Goal: Task Accomplishment & Management: Manage account settings

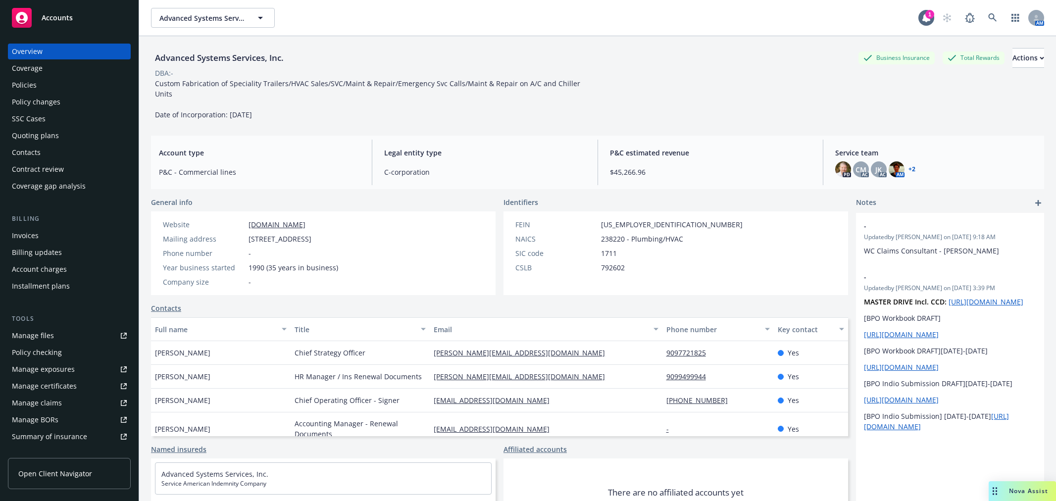
click at [56, 17] on span "Accounts" at bounding box center [57, 18] width 31 height 8
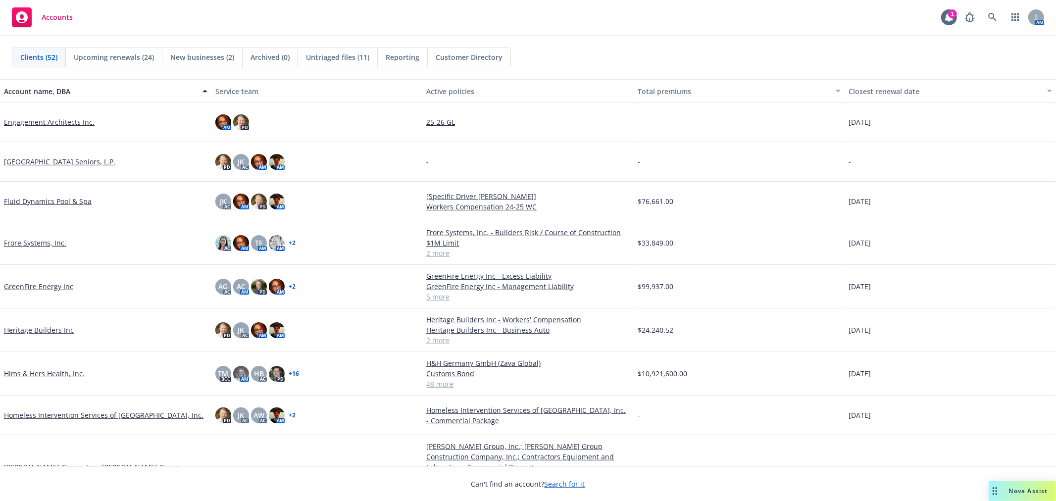
scroll to position [660, 0]
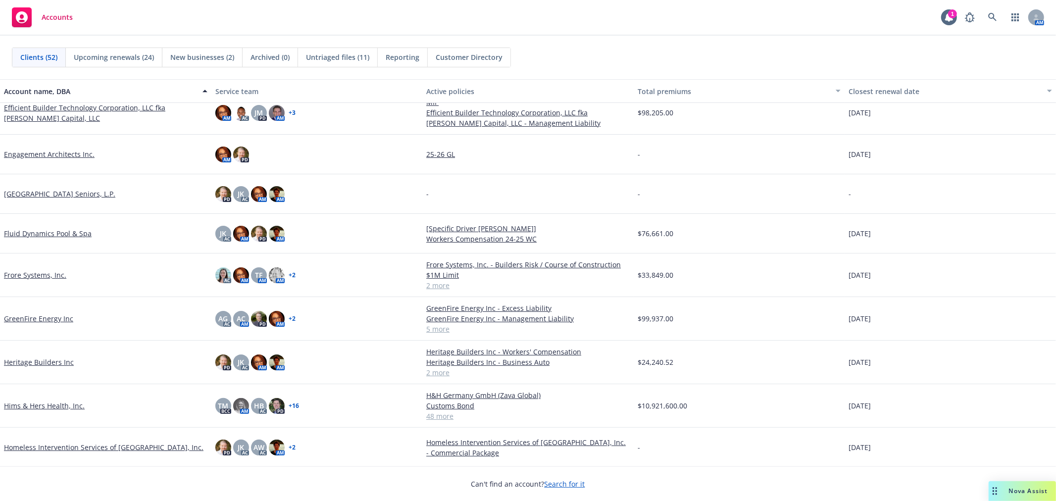
click at [33, 228] on link "Fluid Dynamics Pool & Spa" at bounding box center [48, 233] width 88 height 10
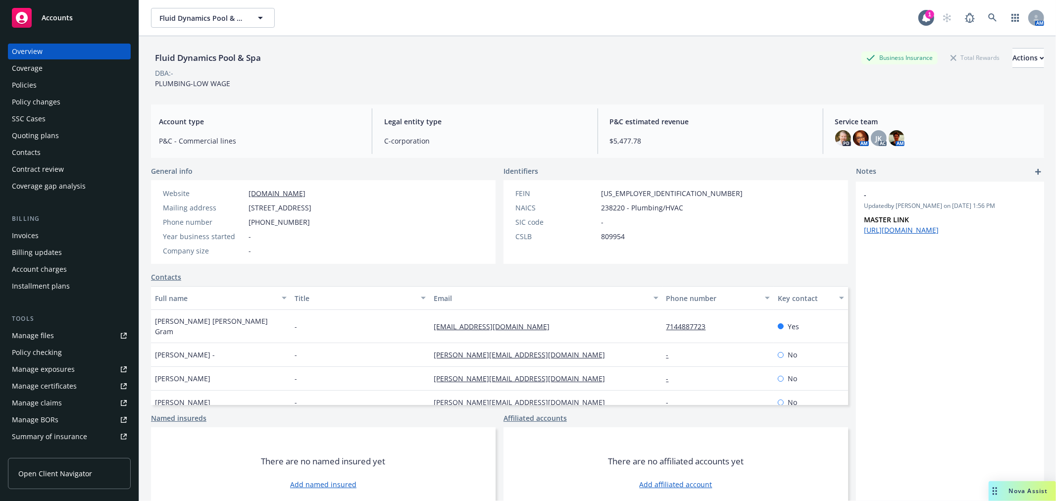
click at [53, 83] on div "Policies" at bounding box center [69, 85] width 115 height 16
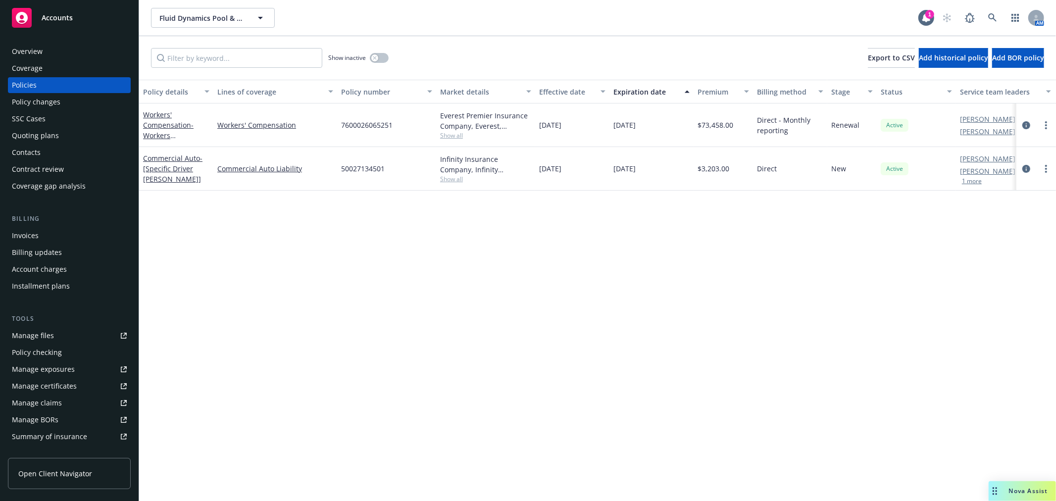
click at [53, 136] on div "Quoting plans" at bounding box center [35, 136] width 47 height 16
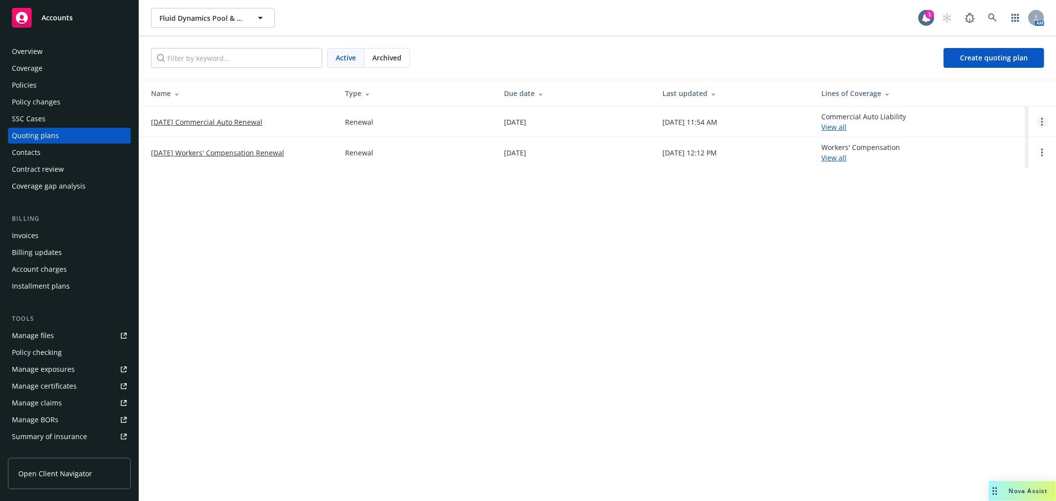
click at [1044, 119] on link "Open options" at bounding box center [1042, 122] width 12 height 12
click at [1009, 56] on span "Copy logging email" at bounding box center [991, 54] width 87 height 9
click at [221, 120] on link "[DATE] Commercial Auto Renewal" at bounding box center [206, 122] width 111 height 10
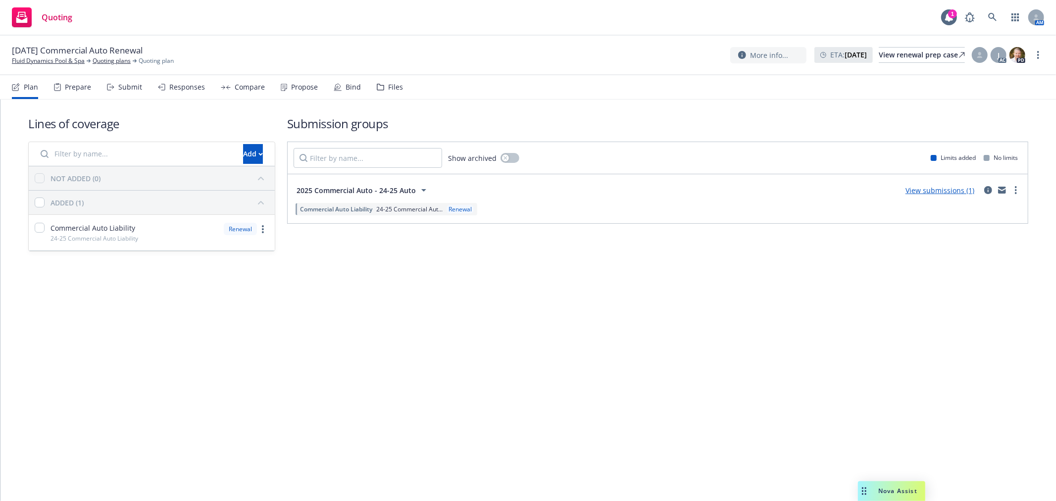
click at [938, 187] on link "View submissions (1)" at bounding box center [940, 190] width 69 height 9
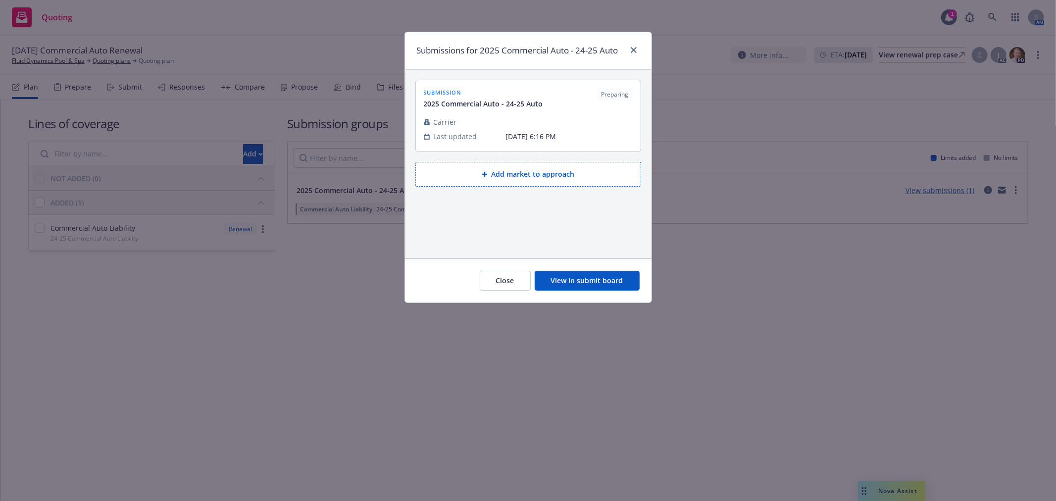
click at [586, 283] on button "View in submit board" at bounding box center [587, 281] width 105 height 20
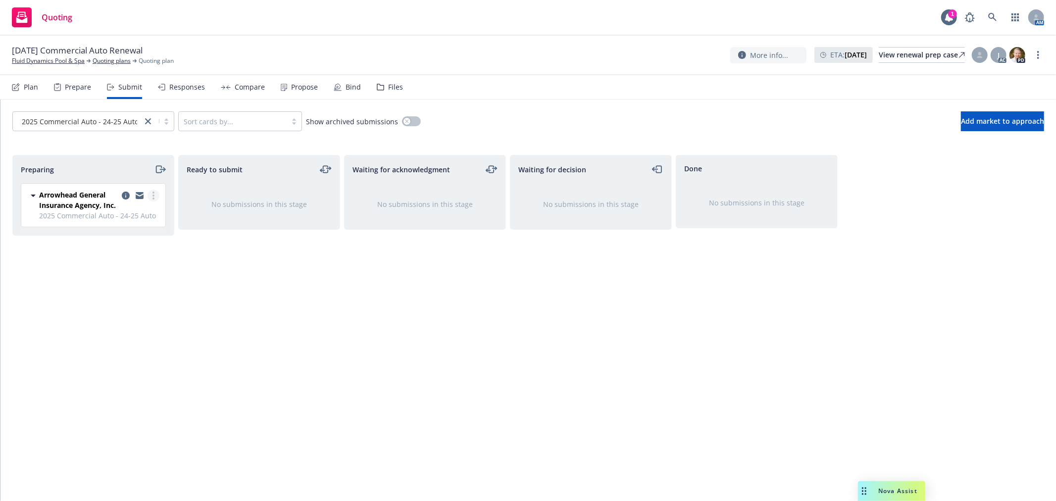
click at [155, 194] on link "more" at bounding box center [154, 196] width 12 height 12
click at [127, 276] on span "Add accepted decision" at bounding box center [109, 275] width 99 height 9
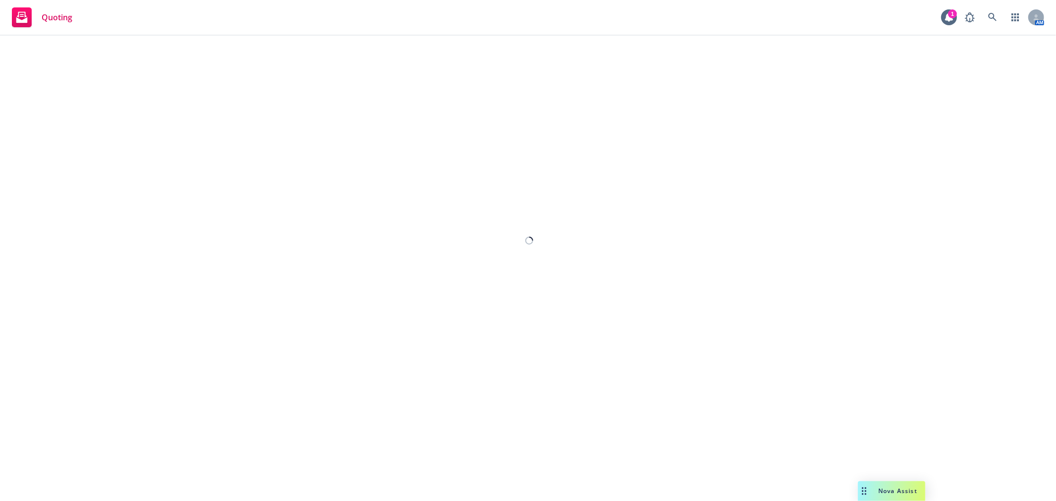
select select "12"
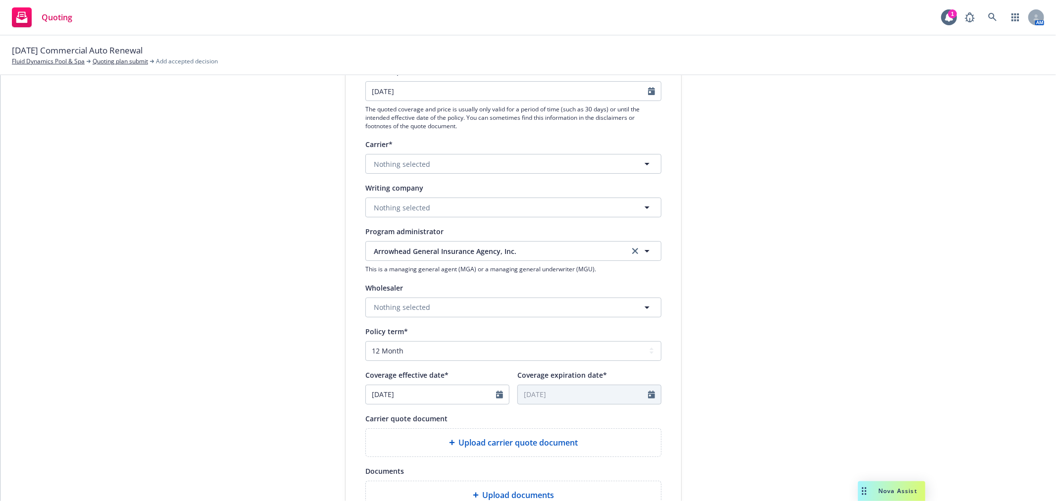
scroll to position [165, 0]
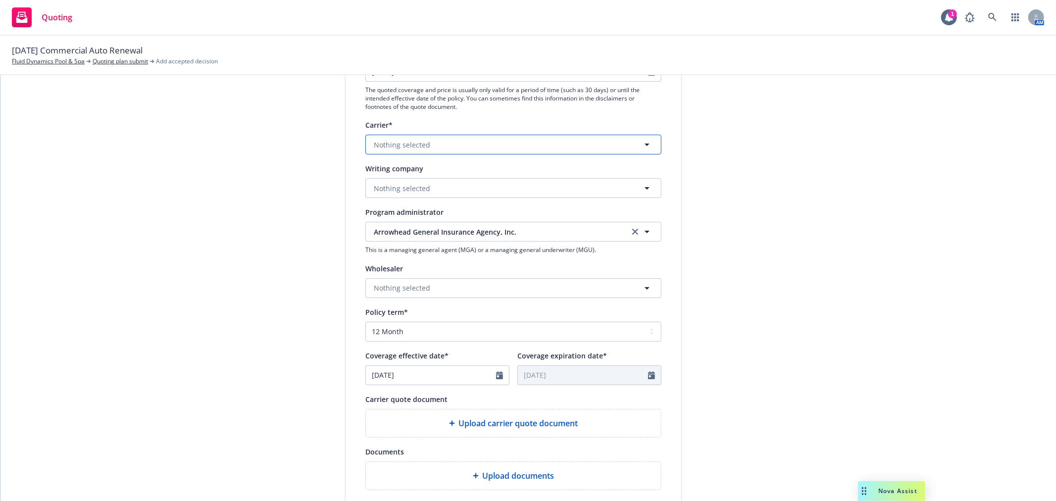
click at [456, 142] on button "Nothing selected" at bounding box center [513, 145] width 296 height 20
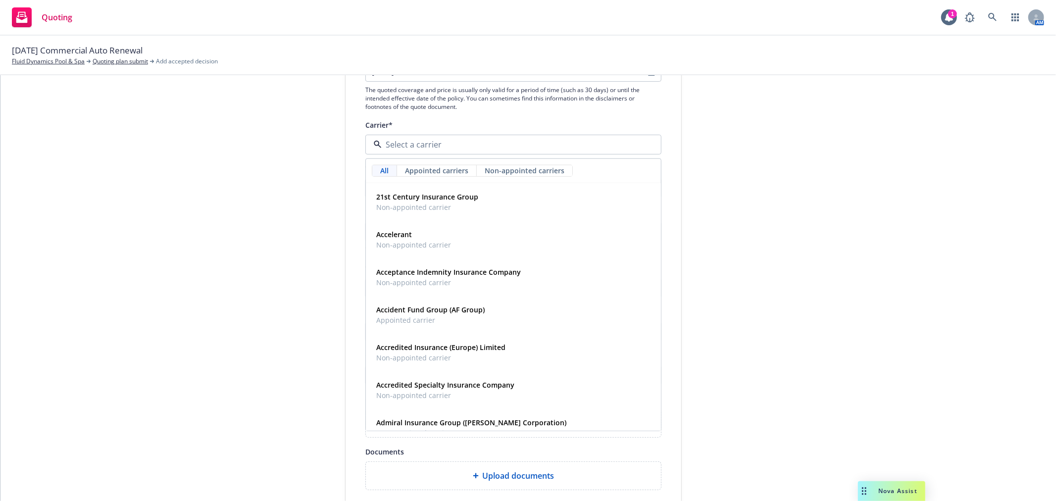
click at [348, 158] on div "Display name Arrowhead General Insurance Agency, Inc. Quote expiration date* [D…" at bounding box center [514, 277] width 336 height 551
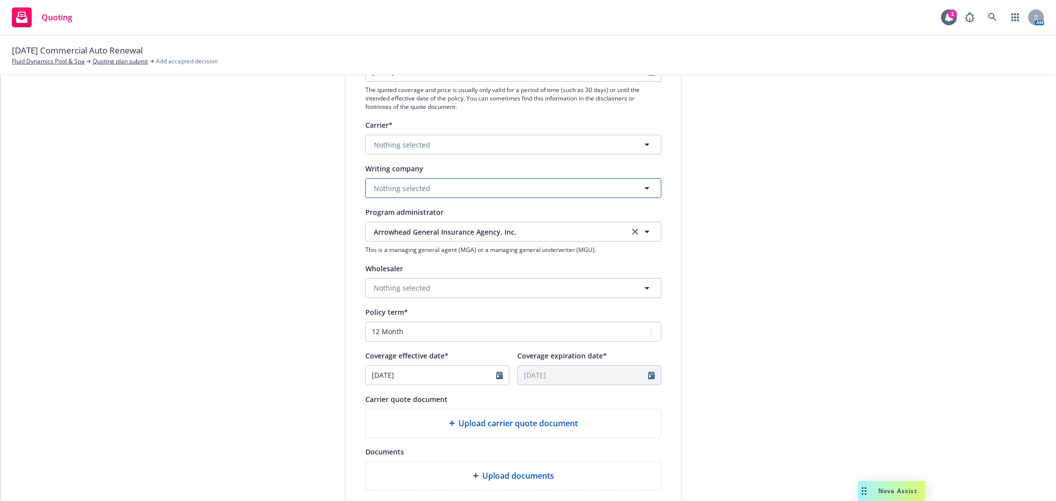
click at [413, 186] on span "Nothing selected" at bounding box center [402, 188] width 56 height 10
click at [507, 185] on button "Nothing selected" at bounding box center [513, 188] width 296 height 20
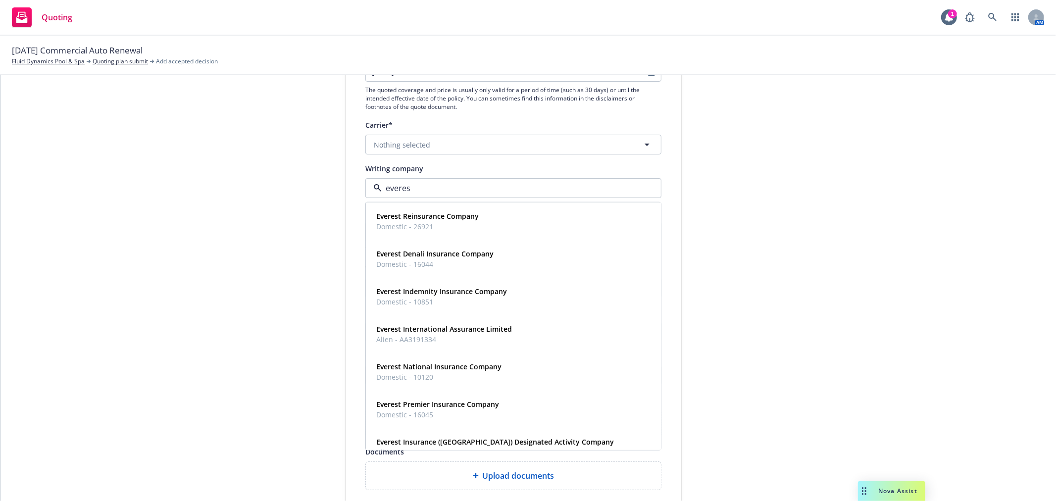
type input "everest"
click at [489, 262] on div "Everest Denali Insurance Company Domestic - 16044" at bounding box center [433, 259] width 123 height 25
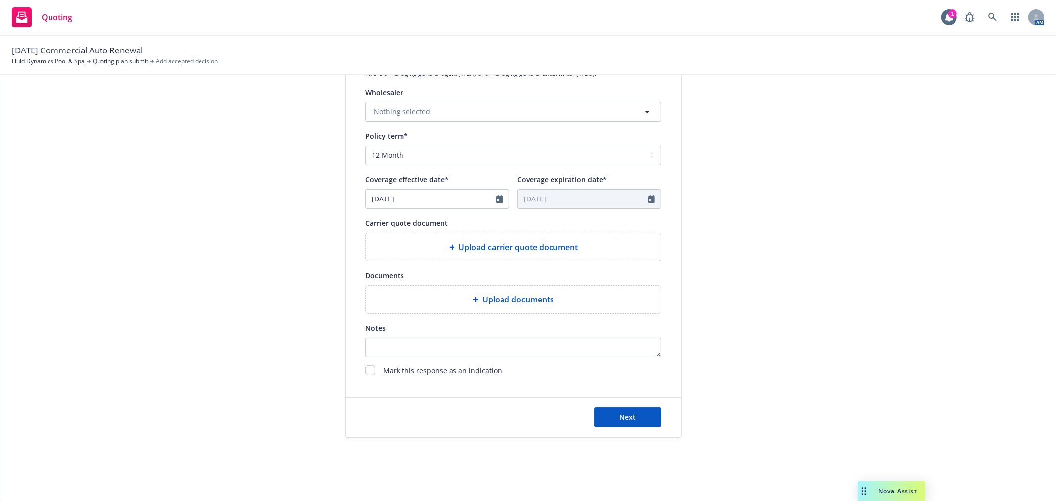
scroll to position [343, 0]
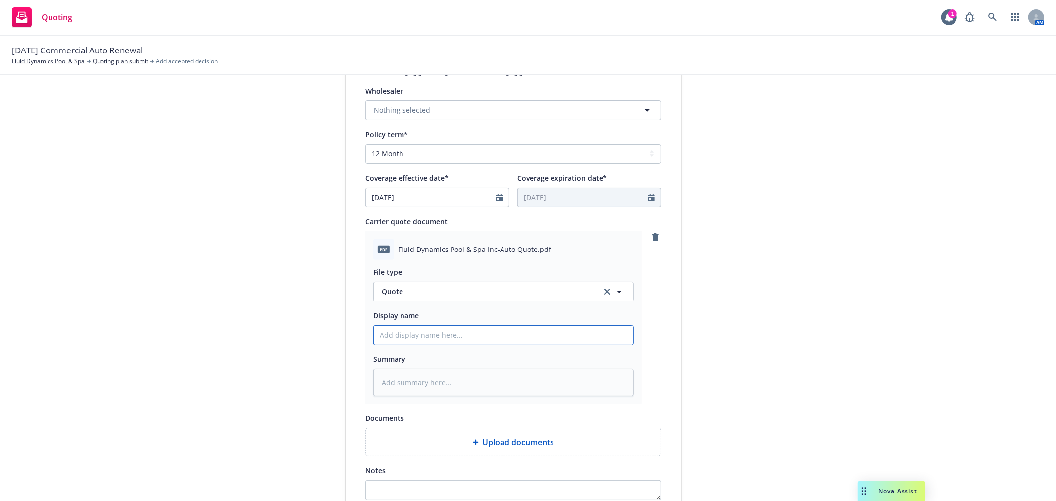
click at [438, 340] on input "Display name" at bounding box center [503, 335] width 259 height 19
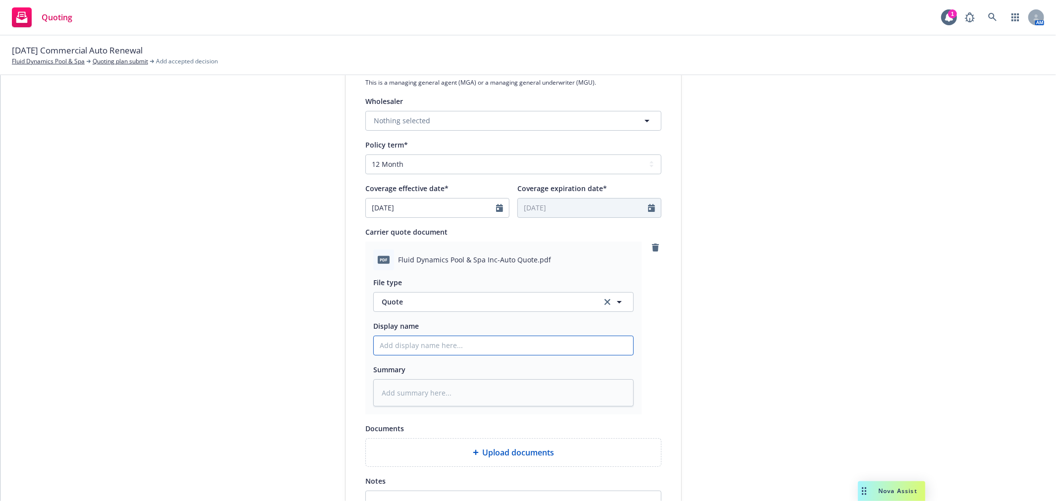
scroll to position [398, 0]
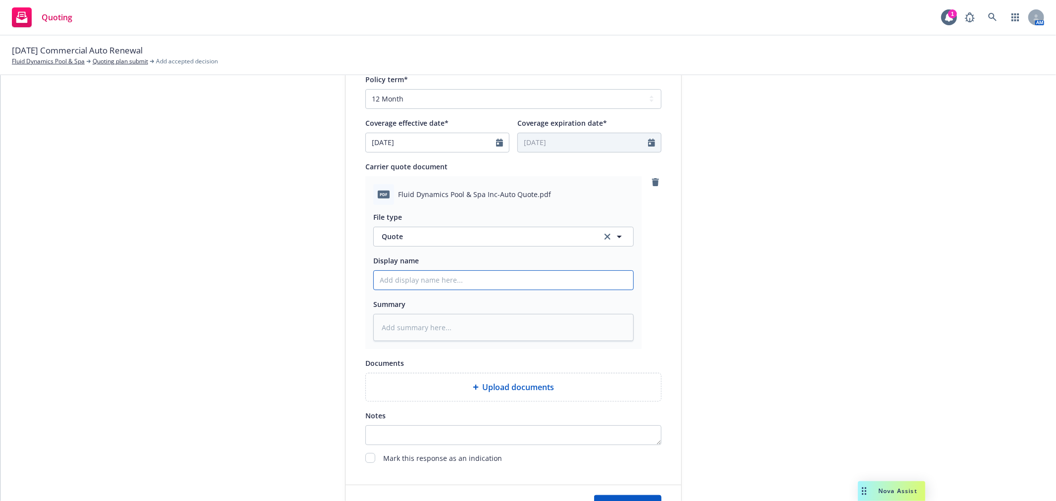
type textarea "x"
type input "2"
type textarea "x"
type input "25"
type textarea "x"
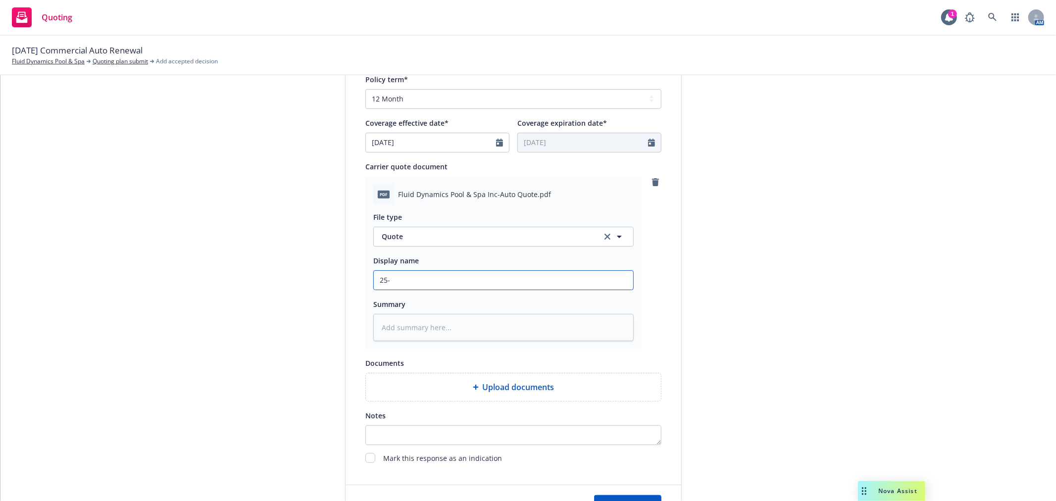
type input "25-2"
type textarea "x"
type input "25-25"
type textarea "x"
type input "25-2"
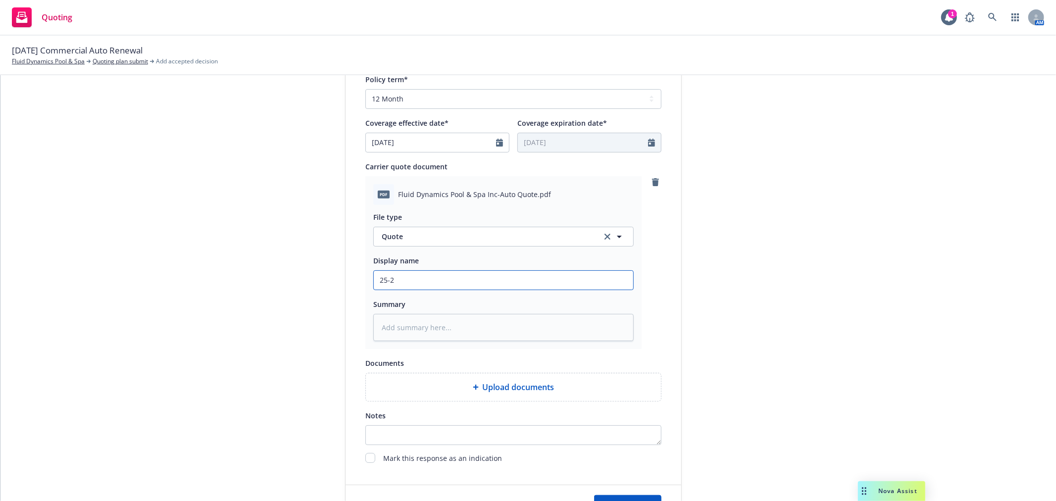
type textarea "x"
type input "25-26"
type textarea "x"
type input "25-26"
type textarea "x"
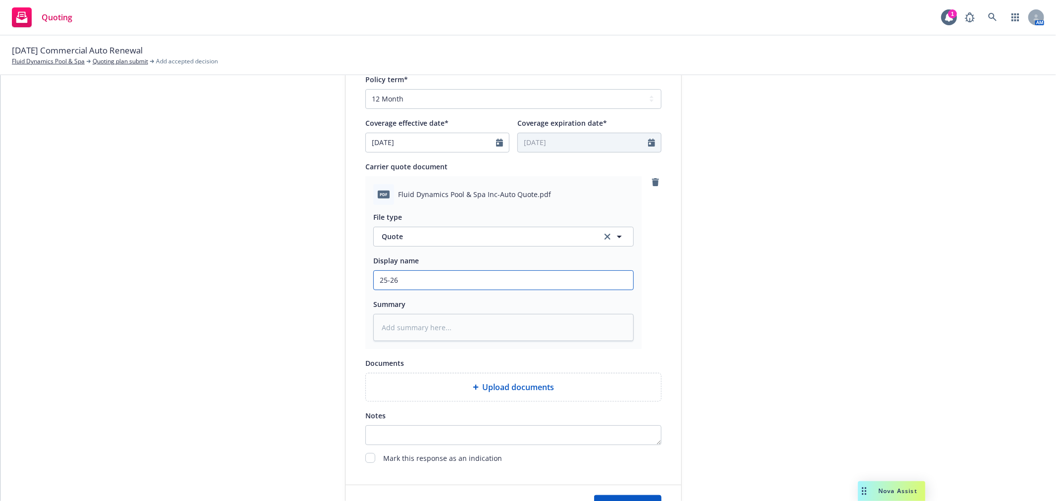
type input "25-26 C"
type textarea "x"
type input "25-26 Co"
type textarea "x"
type input "25-26 Com"
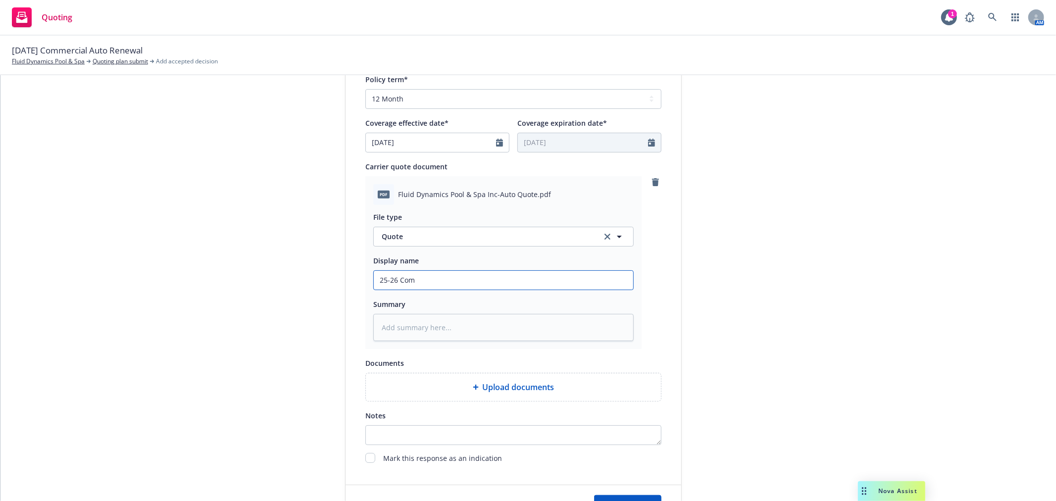
type textarea "x"
type input "25-26 Comm"
type textarea "x"
type input "25-26 Comme"
type textarea "x"
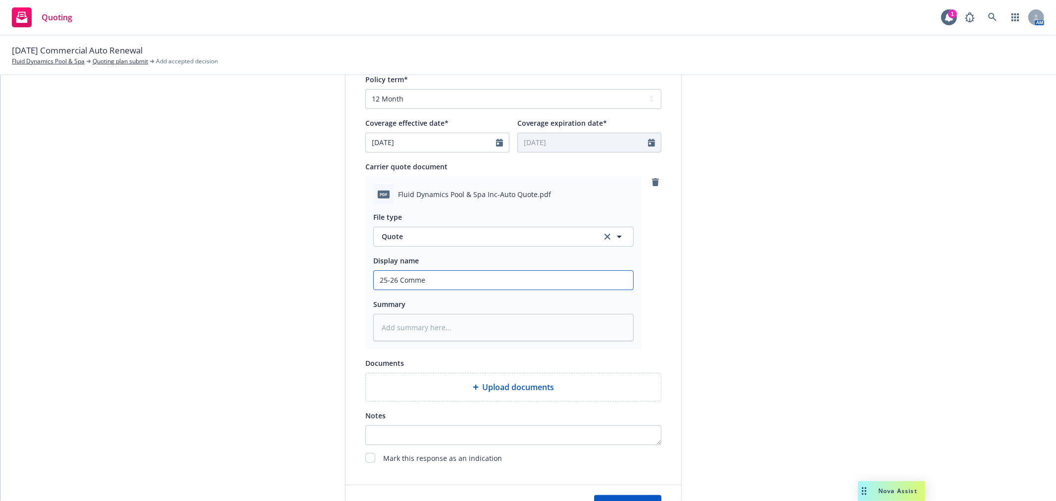
type input "25-26 Commer"
type textarea "x"
type input "25-26 Commerci"
type textarea "x"
type input "25-26 Commercia"
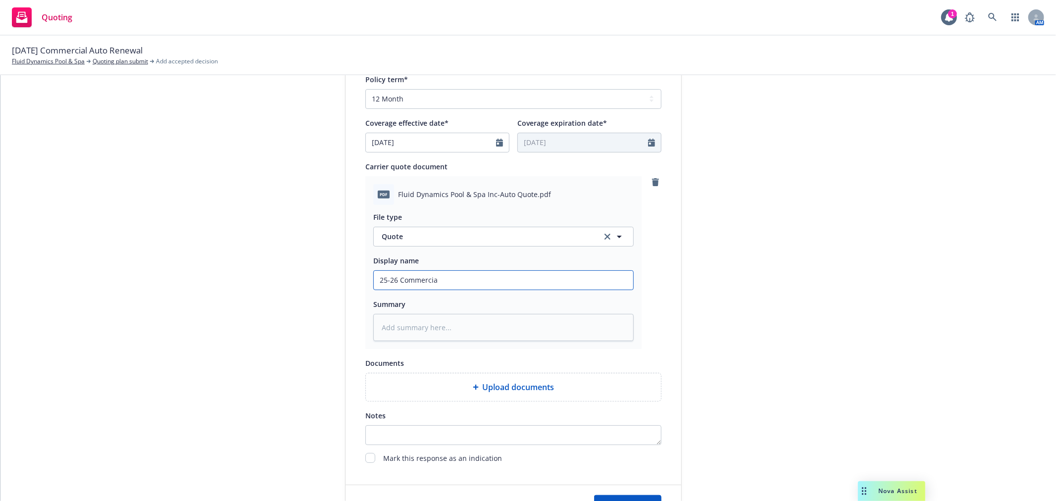
type textarea "x"
type input "25-26 Commercial"
type textarea "x"
type input "25-26 Commercial AU"
type textarea "x"
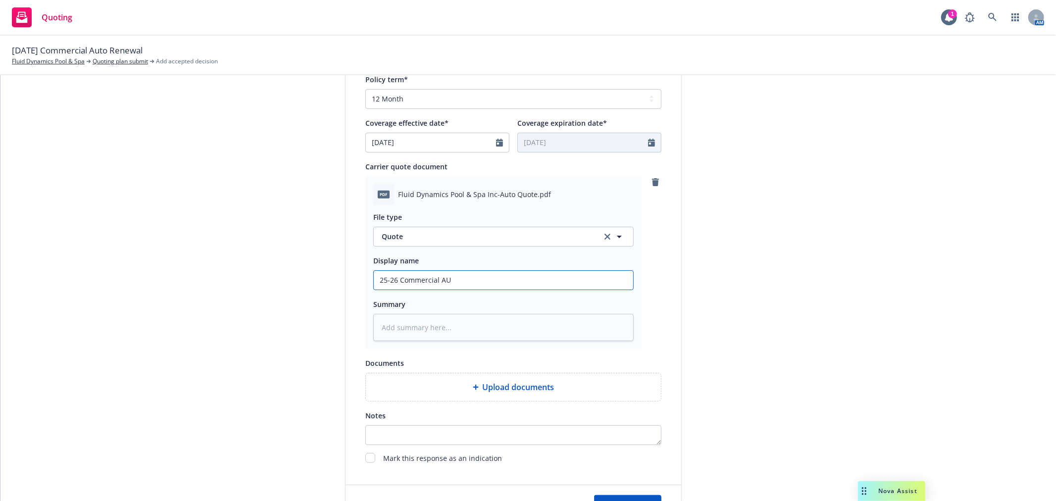
type input "25-26 Commercial AUt"
type textarea "x"
type input "25-26 Commercial AUto"
type textarea "x"
type input "25-26 Commercial AUt"
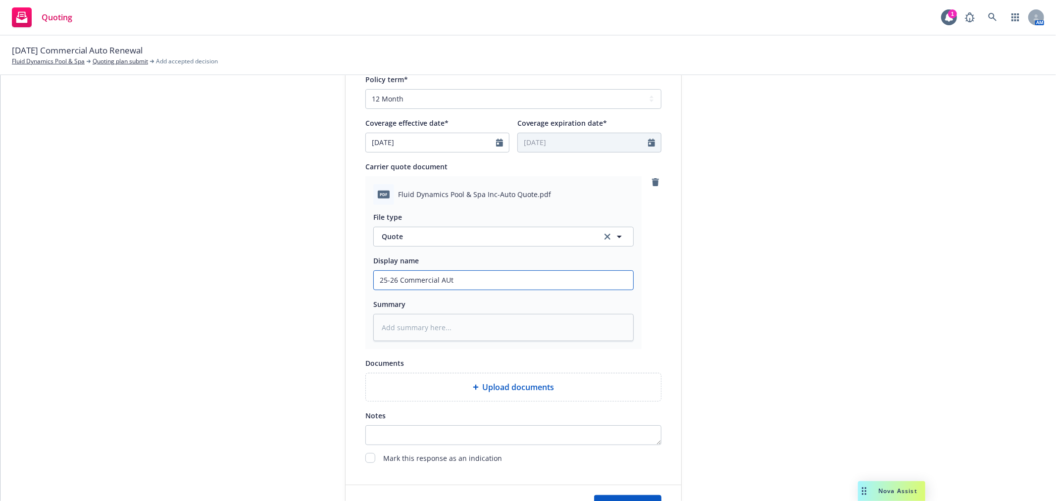
type textarea "x"
type input "25-26 Commercial AU"
type textarea "x"
type input "25-26 Commercial A"
type textarea "x"
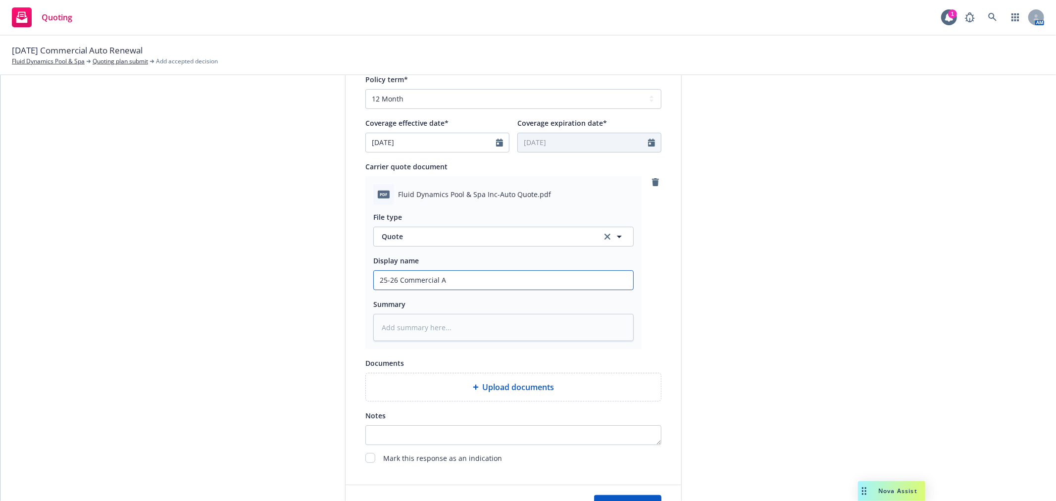
type input "25-26 Commercial Au"
type textarea "x"
type input "25-26 Commercial Aut"
type textarea "x"
type input "25-26 Commercial Auto"
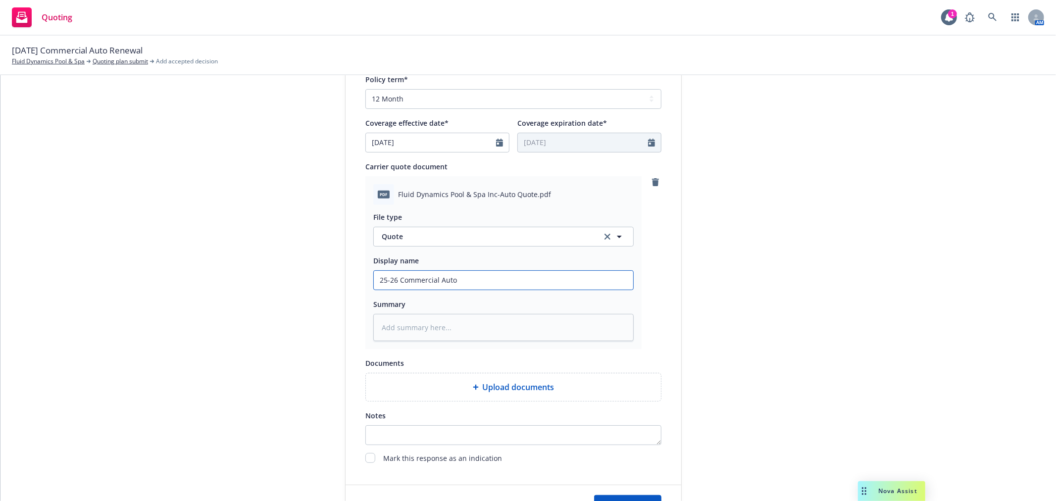
type textarea "x"
type input "25-26 Commercial Auto R"
type textarea "x"
type input "25-26 Commercial Auto Rn"
type textarea "x"
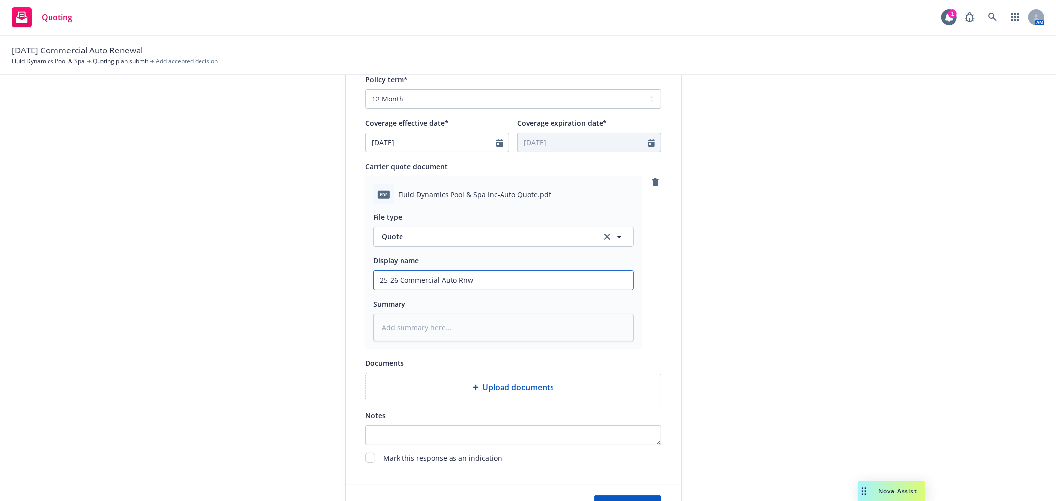
type input "25-26 Commercial Auto Rnwl"
type textarea "x"
type input "25-26 Commercial Auto Rnwl"
type textarea "x"
type input "25-26 Commercial Auto Rnwl Q"
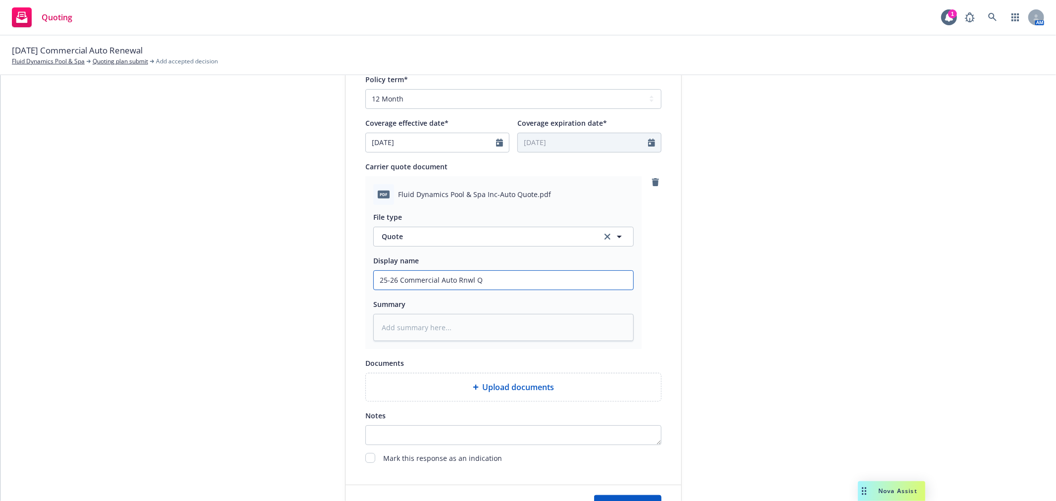
type textarea "x"
type input "25-26 Commercial Auto Rnwl Qu"
type textarea "x"
type input "25-26 Commercial Auto Rnwl Quo"
type textarea "x"
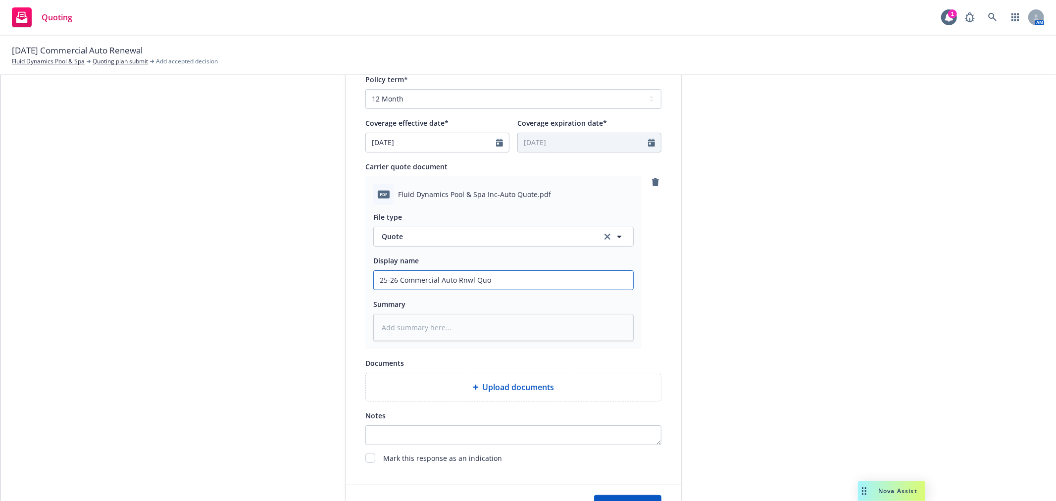
type input "25-26 Commercial Auto Rnwl Quot"
type textarea "x"
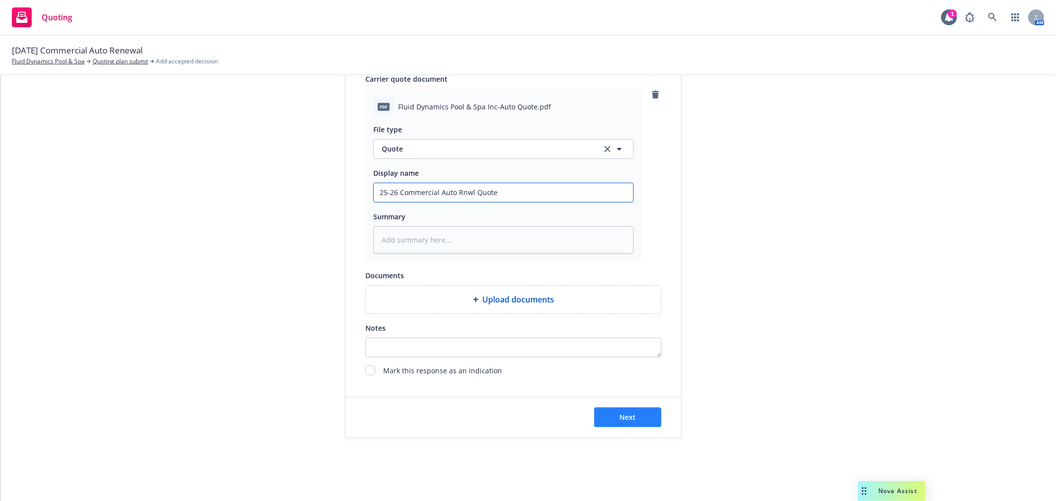
type input "25-26 Commercial Auto Rnwl Quote"
click at [620, 416] on span "Next" at bounding box center [628, 417] width 16 height 9
type textarea "x"
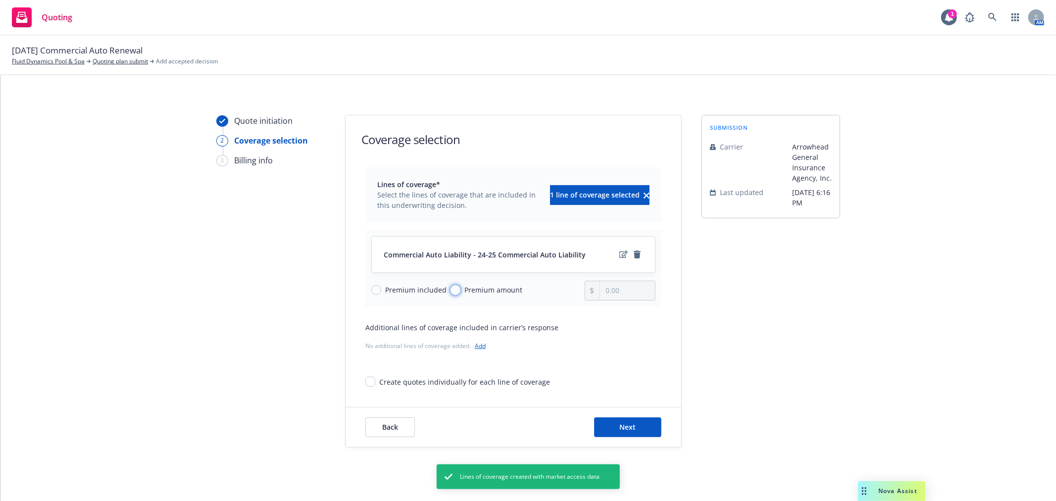
click at [451, 293] on input "Premium amount" at bounding box center [456, 290] width 10 height 10
radio input "true"
drag, startPoint x: 613, startPoint y: 294, endPoint x: 620, endPoint y: 294, distance: 7.4
click at [620, 294] on input "0.00" at bounding box center [627, 290] width 55 height 19
click at [636, 287] on input "0.00" at bounding box center [627, 290] width 55 height 19
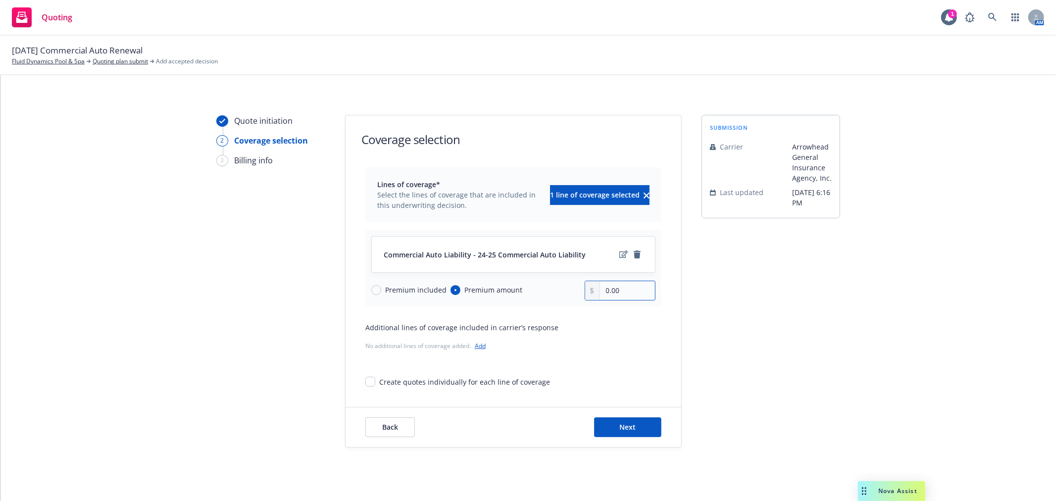
drag, startPoint x: 629, startPoint y: 288, endPoint x: 558, endPoint y: 291, distance: 71.4
click at [558, 291] on div "Premium included Premium amount 0.00" at bounding box center [513, 291] width 284 height 20
click at [634, 289] on input "0.00" at bounding box center [627, 290] width 55 height 19
drag, startPoint x: 634, startPoint y: 289, endPoint x: 228, endPoint y: 305, distance: 406.9
click at [228, 305] on div "Quote initiation 2 Coverage selection 3 Billing info Coverage selection Lines o…" at bounding box center [528, 281] width 1032 height 333
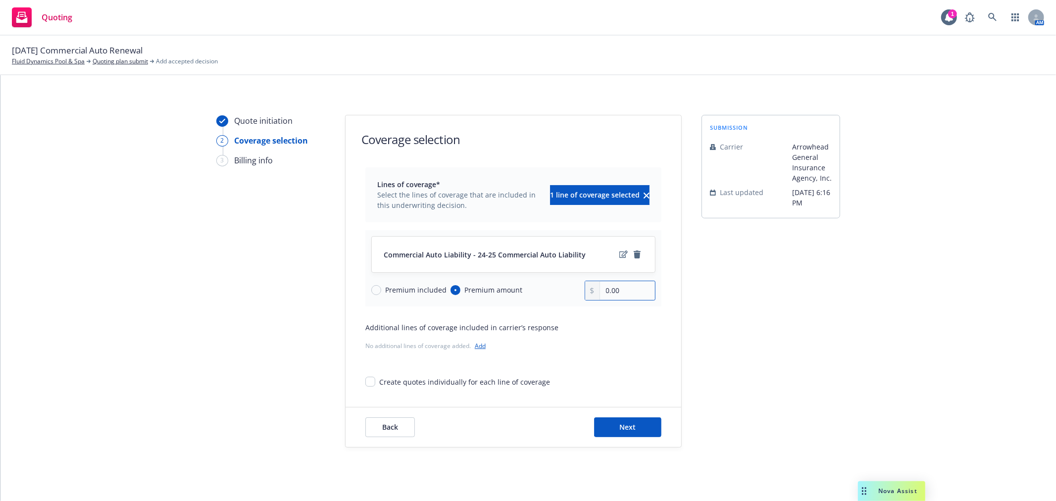
paste input "23,681"
type input "23,681.00"
click at [640, 426] on button "Next" at bounding box center [627, 427] width 67 height 20
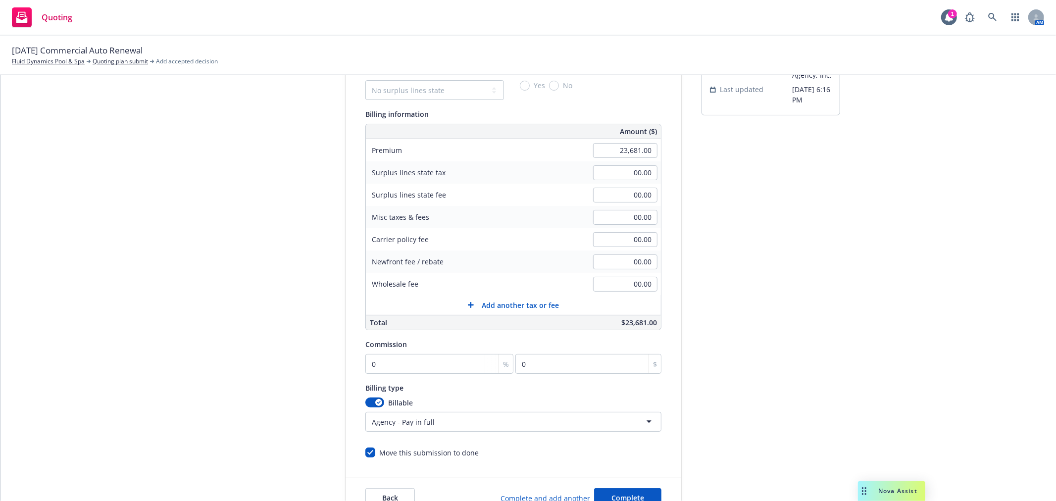
scroll to position [184, 0]
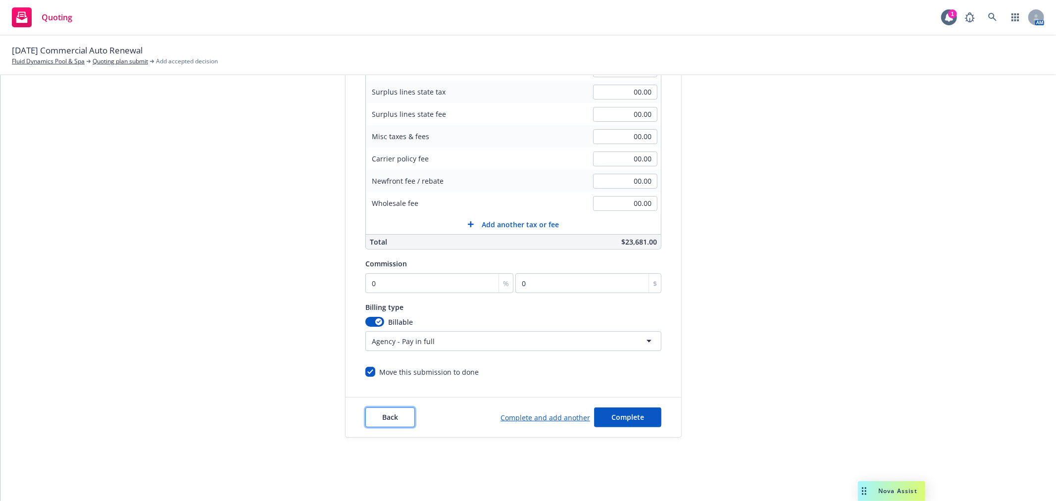
click at [384, 419] on span "Back" at bounding box center [390, 417] width 16 height 9
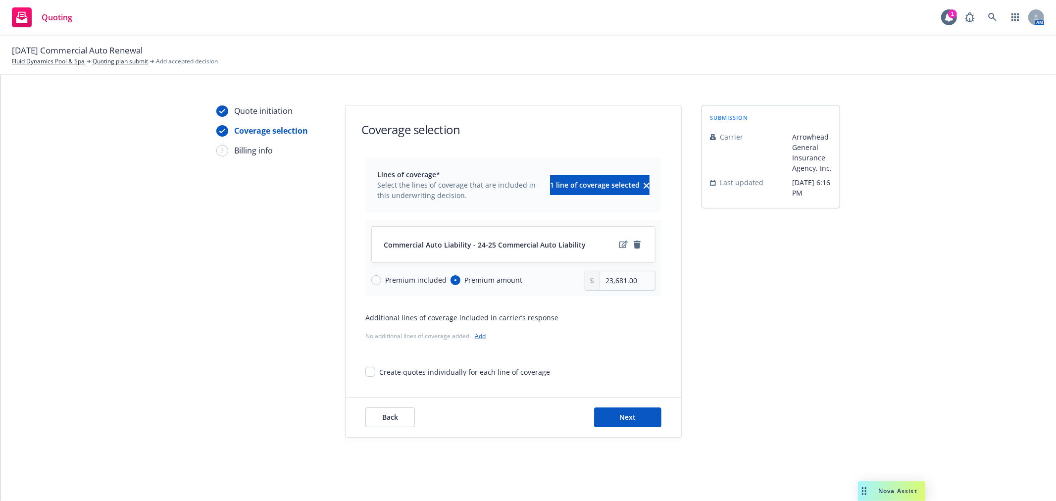
scroll to position [10, 0]
drag, startPoint x: 634, startPoint y: 280, endPoint x: 501, endPoint y: 286, distance: 133.9
click at [501, 286] on div "Premium included Premium amount 23,681.00" at bounding box center [513, 281] width 284 height 20
click at [640, 277] on input "23,681.00" at bounding box center [627, 280] width 55 height 19
click at [640, 279] on input "23,681.00" at bounding box center [627, 280] width 55 height 19
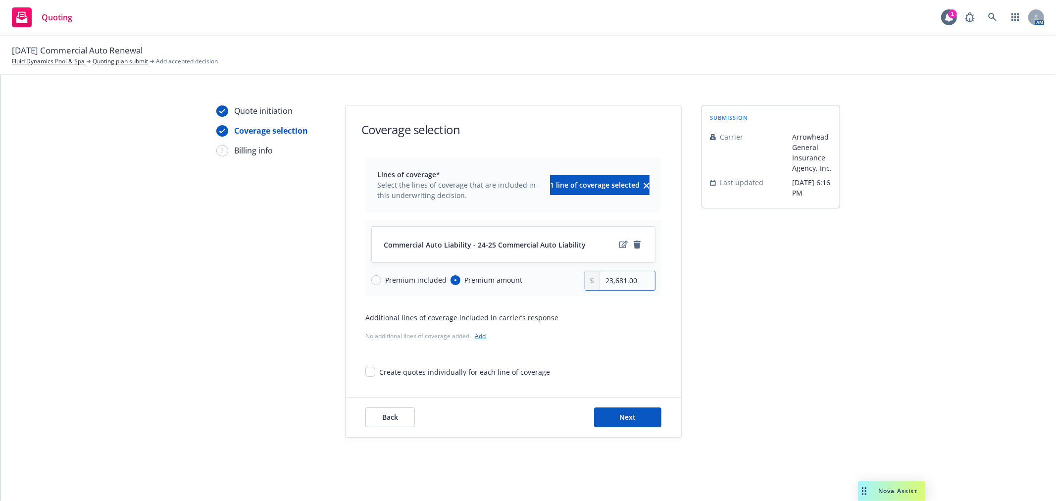
drag, startPoint x: 640, startPoint y: 280, endPoint x: 136, endPoint y: 283, distance: 504.6
click at [136, 283] on div "Quote initiation Coverage selection 3 Billing info Coverage selection Lines of …" at bounding box center [528, 271] width 1032 height 333
paste input "27,660.32"
type input "27,660.32"
click at [626, 415] on span "Next" at bounding box center [628, 417] width 16 height 9
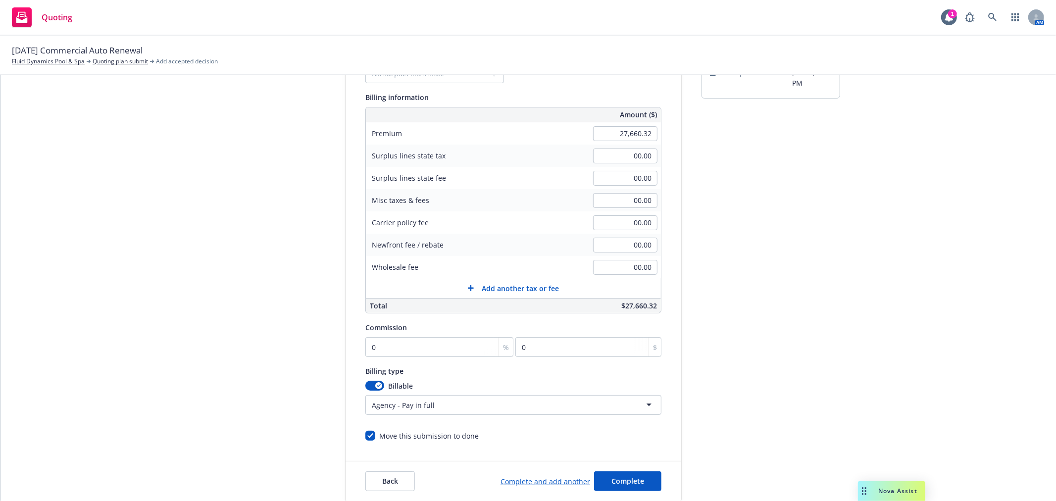
scroll to position [120, 0]
click at [432, 349] on input "0" at bounding box center [439, 347] width 148 height 20
type input "1"
type input "276.6"
type input "10"
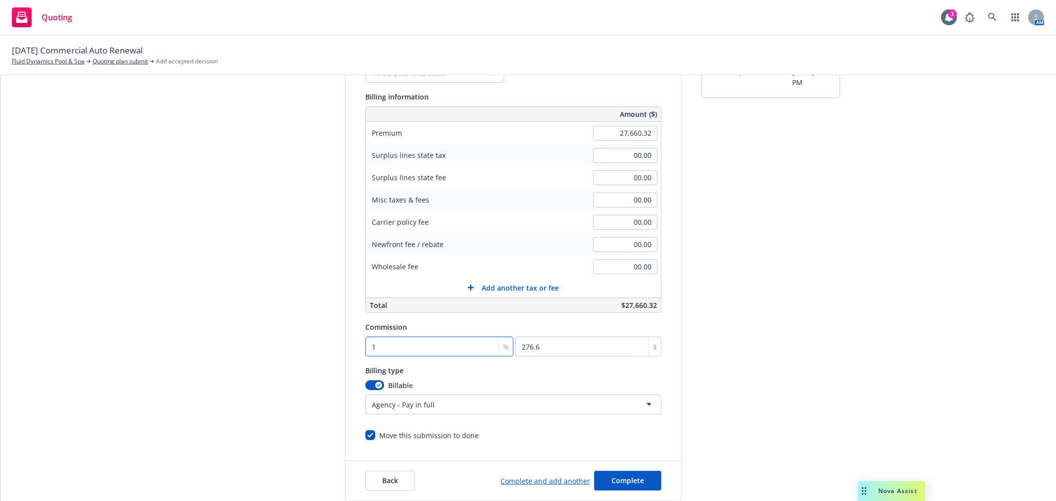
type input "2766.03"
type input "10"
click at [462, 373] on div "Billing type" at bounding box center [513, 370] width 296 height 12
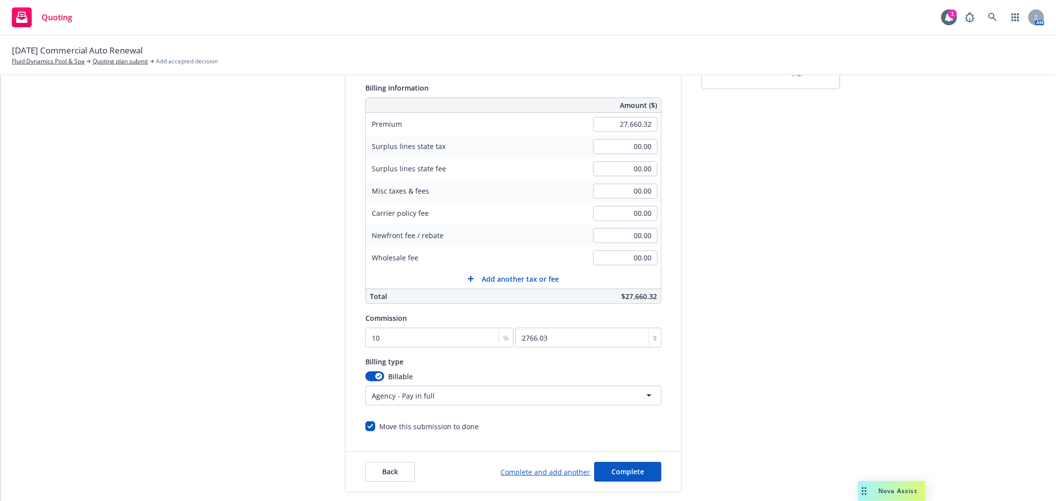
scroll to position [184, 0]
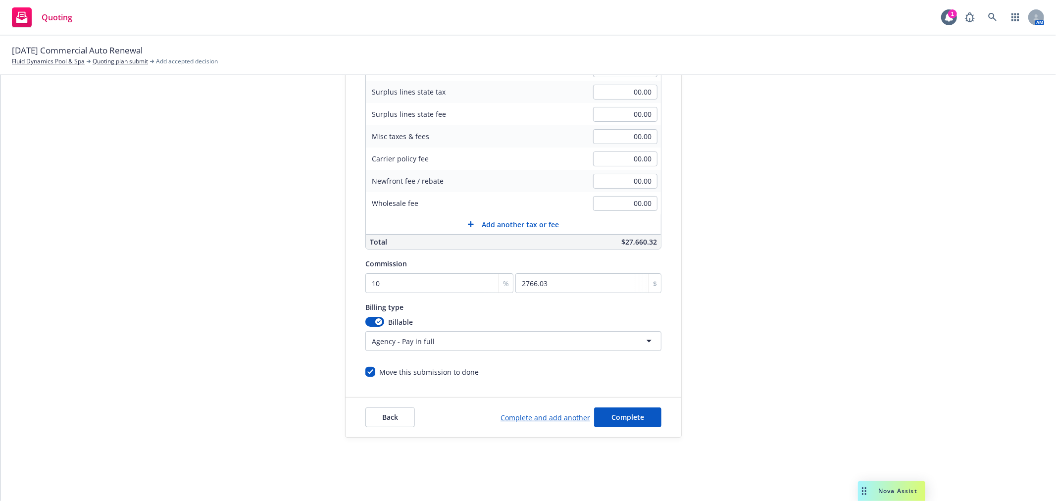
click at [449, 339] on html "Quoting 1 AM [DATE] Commercial Auto Renewal Fluid Dynamics Pool & Spa Quoting p…" at bounding box center [528, 250] width 1056 height 501
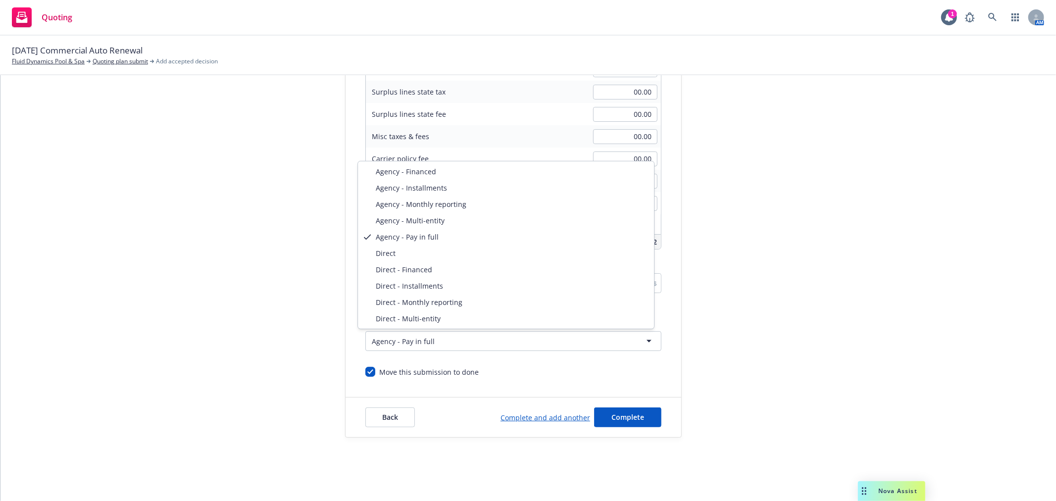
select select "DIRECT"
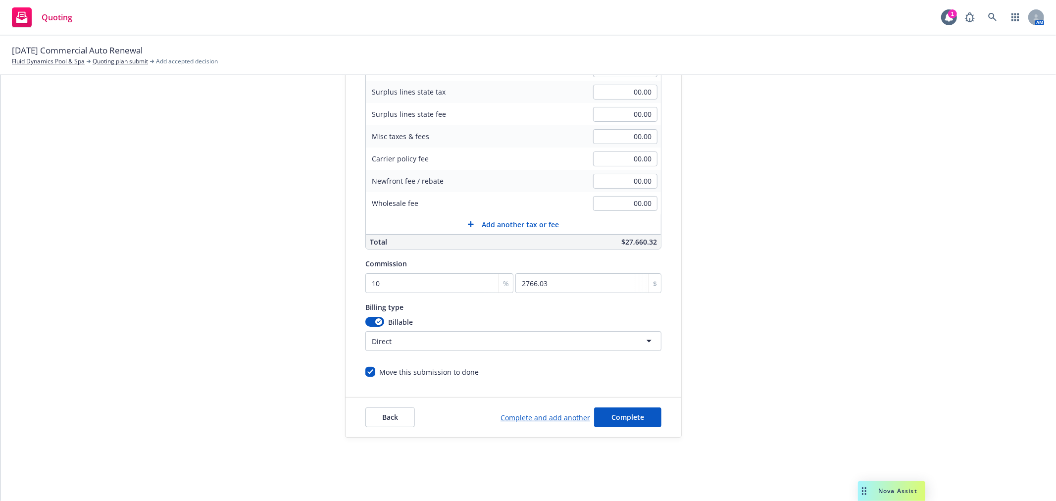
click at [506, 373] on div "Move this submission to done" at bounding box center [513, 368] width 296 height 18
click at [631, 413] on span "Complete" at bounding box center [628, 417] width 33 height 9
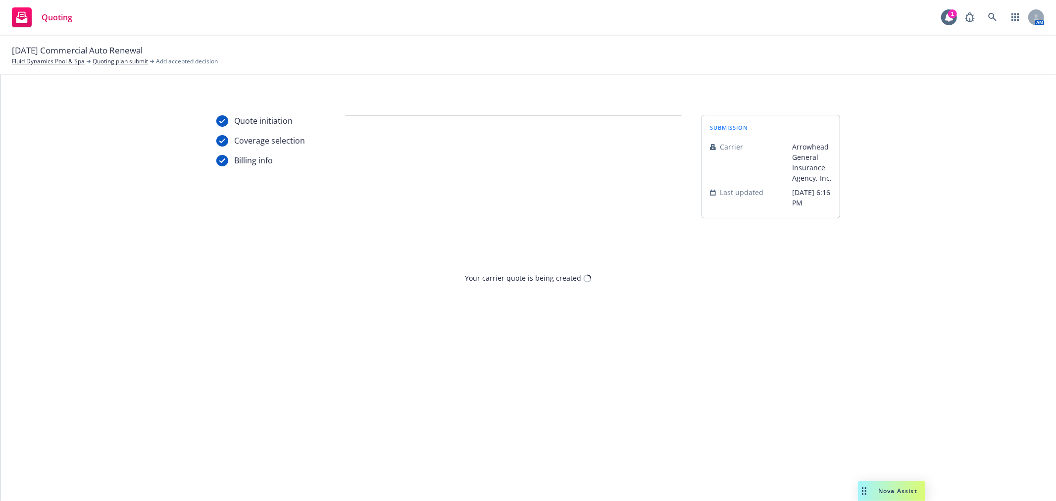
scroll to position [0, 0]
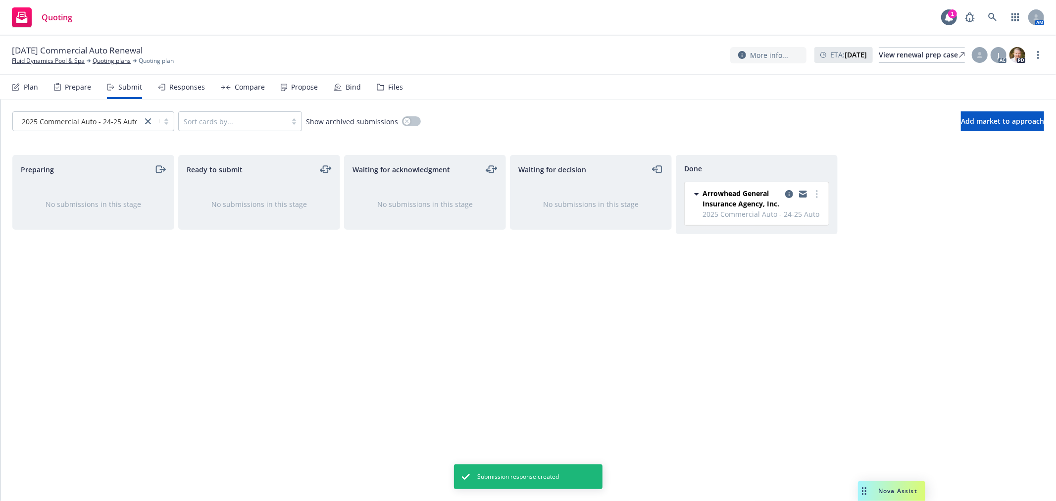
click at [291, 87] on div "Propose" at bounding box center [304, 87] width 27 height 8
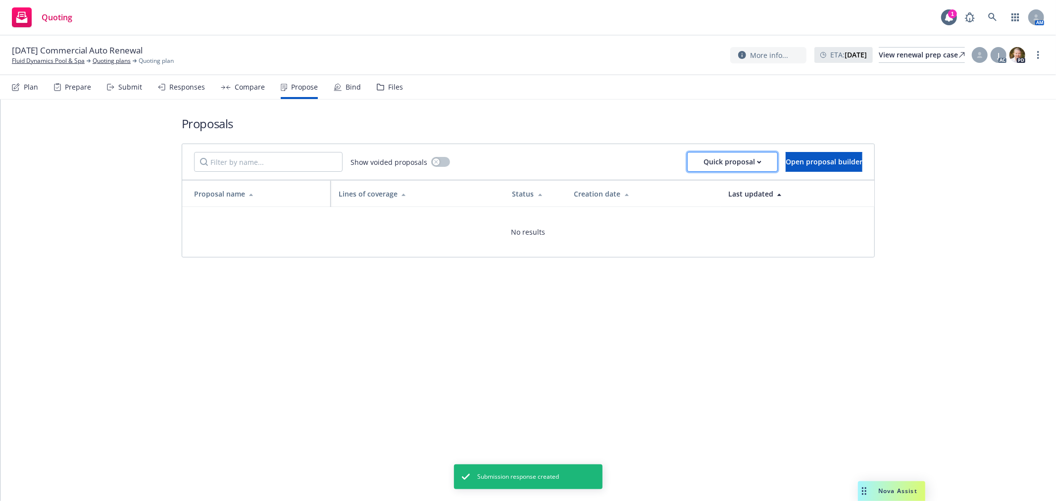
click at [724, 157] on div "Quick proposal" at bounding box center [733, 162] width 58 height 19
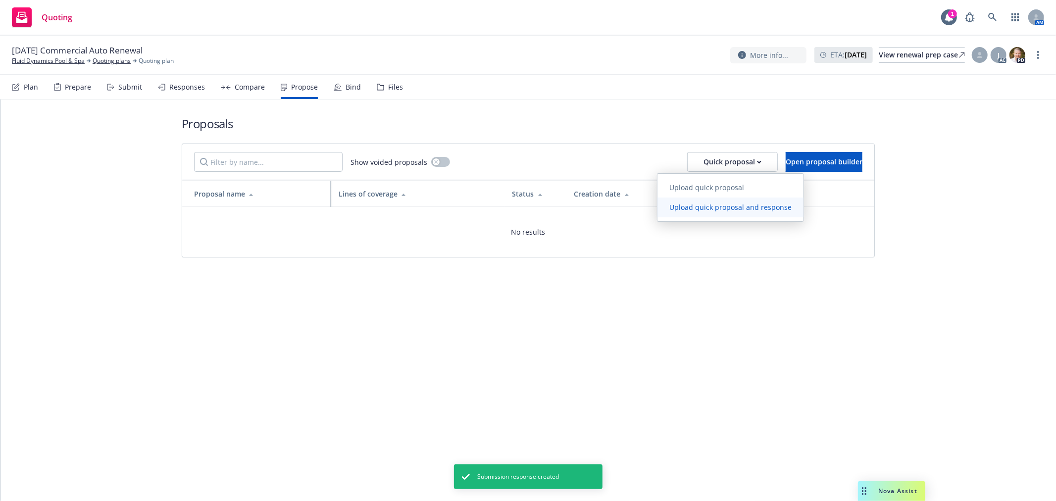
click at [715, 207] on span "Upload quick proposal and response" at bounding box center [731, 207] width 146 height 9
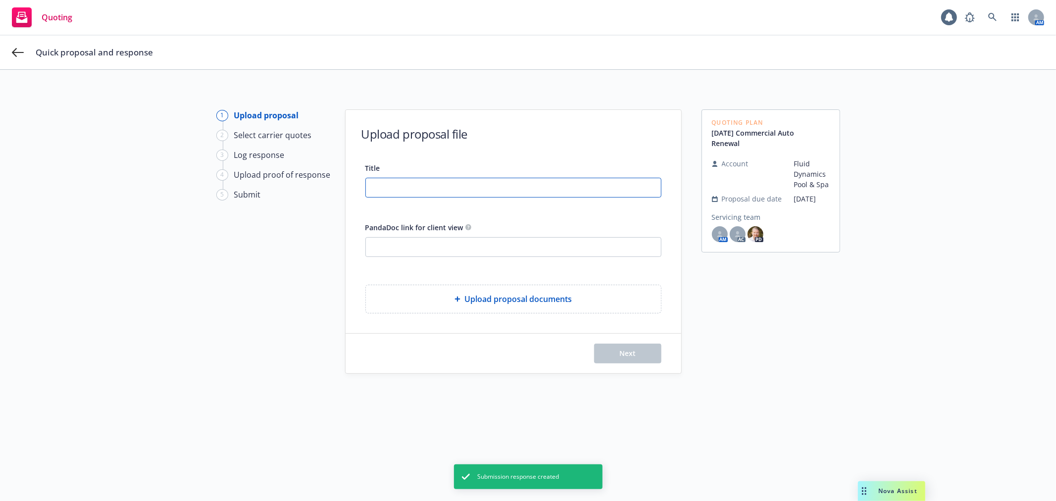
click at [432, 191] on input "Title" at bounding box center [513, 187] width 295 height 19
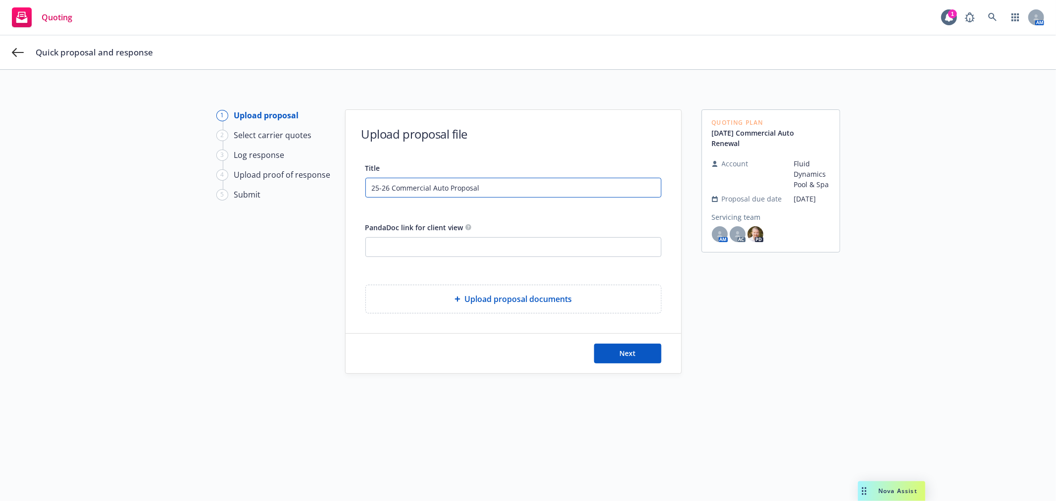
type input "25-26 Commercial Auto Proposal"
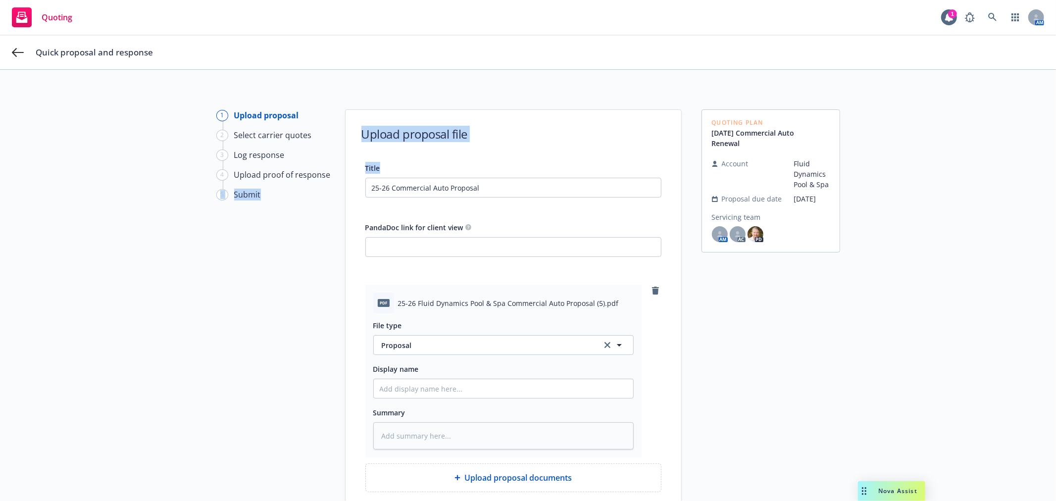
drag, startPoint x: 507, startPoint y: 176, endPoint x: 159, endPoint y: 254, distance: 356.6
click at [1, 264] on div "1 Upload proposal 2 Select carrier quotes 3 Log response 4 Upload proof of resp…" at bounding box center [528, 343] width 1056 height 546
click at [508, 195] on input "25-26 Commercial Auto Proposal" at bounding box center [513, 187] width 295 height 19
drag, startPoint x: 476, startPoint y: 184, endPoint x: 55, endPoint y: 197, distance: 421.1
click at [55, 197] on div "1 Upload proposal 2 Select carrier quotes 3 Log response 4 Upload proof of resp…" at bounding box center [528, 330] width 1033 height 443
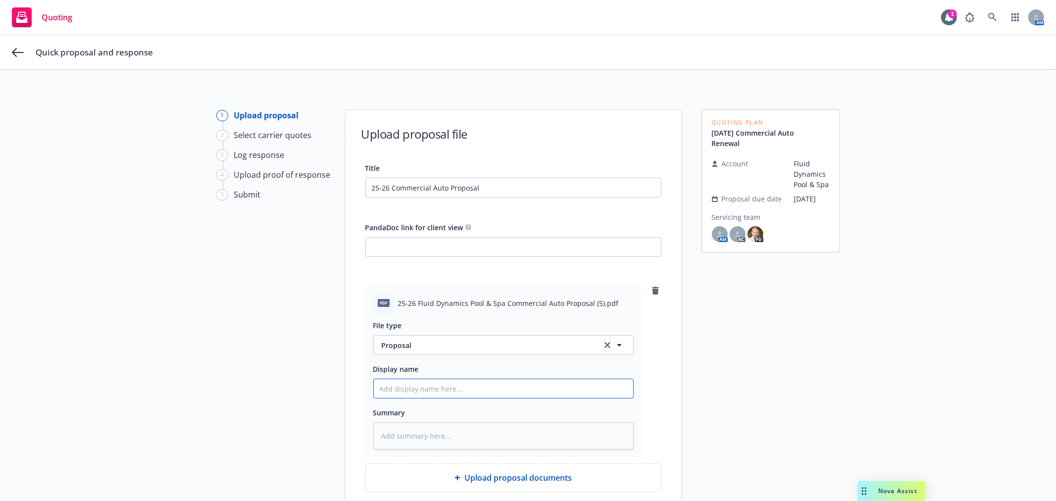
click at [457, 387] on input "Display name" at bounding box center [503, 388] width 259 height 19
paste input "25-26 Commercial Auto Proposal"
type textarea "x"
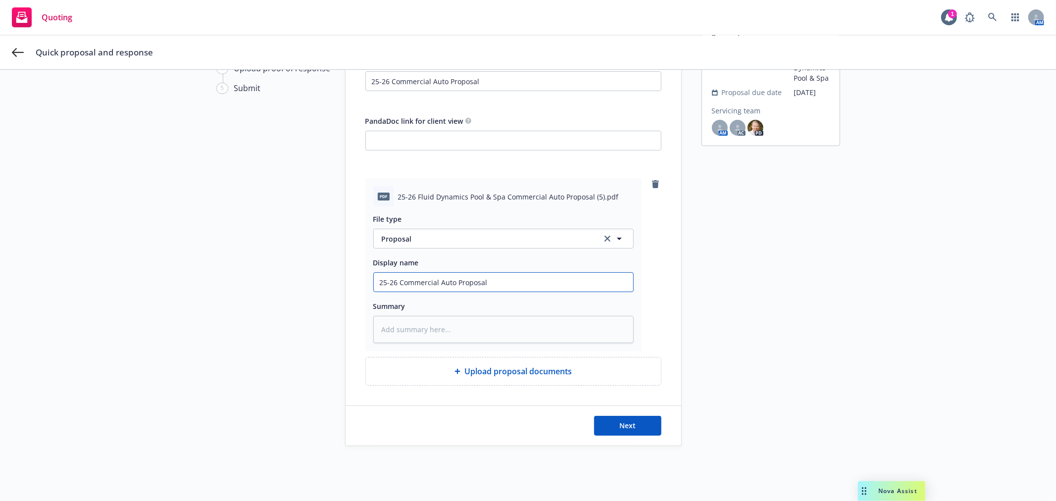
scroll to position [116, 0]
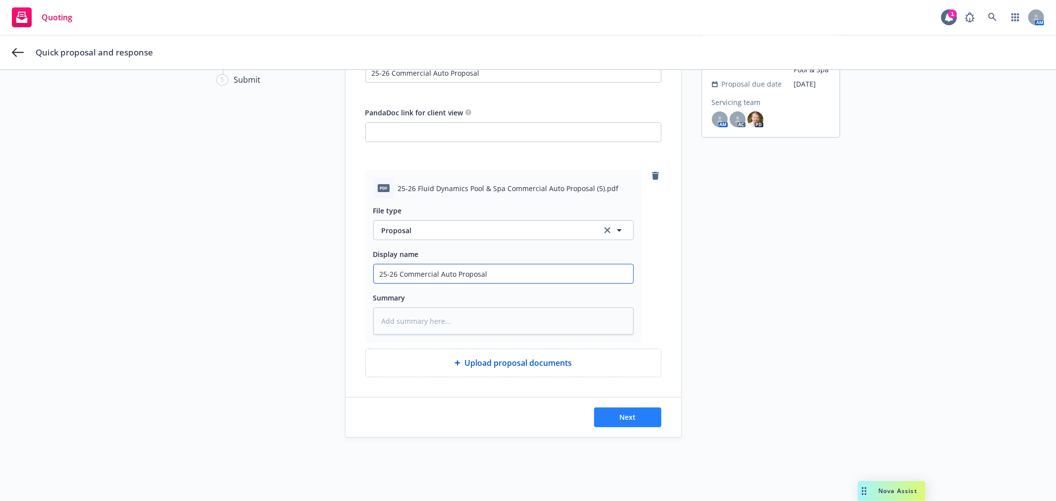
type input "25-26 Commercial Auto Proposal"
click at [631, 419] on span "Next" at bounding box center [628, 417] width 16 height 9
type textarea "x"
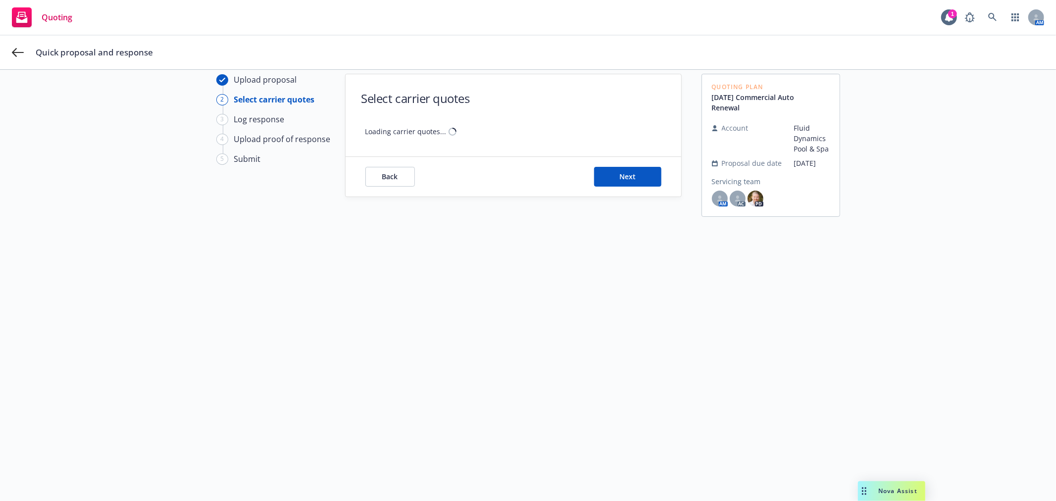
scroll to position [36, 0]
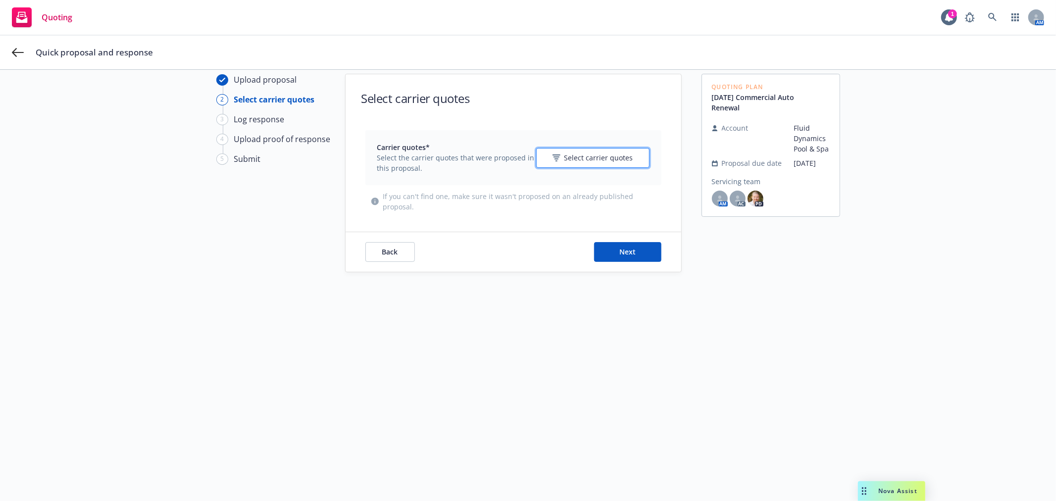
click at [603, 155] on span "Select carrier quotes" at bounding box center [599, 158] width 69 height 10
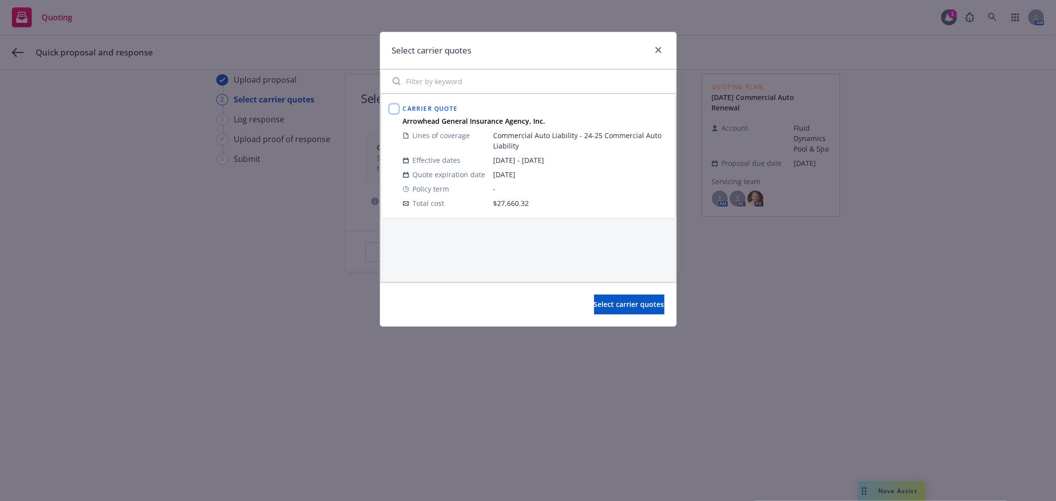
click at [394, 108] on input "checkbox" at bounding box center [394, 109] width 10 height 10
checkbox input "true"
click at [630, 304] on span "Select carrier quotes" at bounding box center [629, 304] width 70 height 9
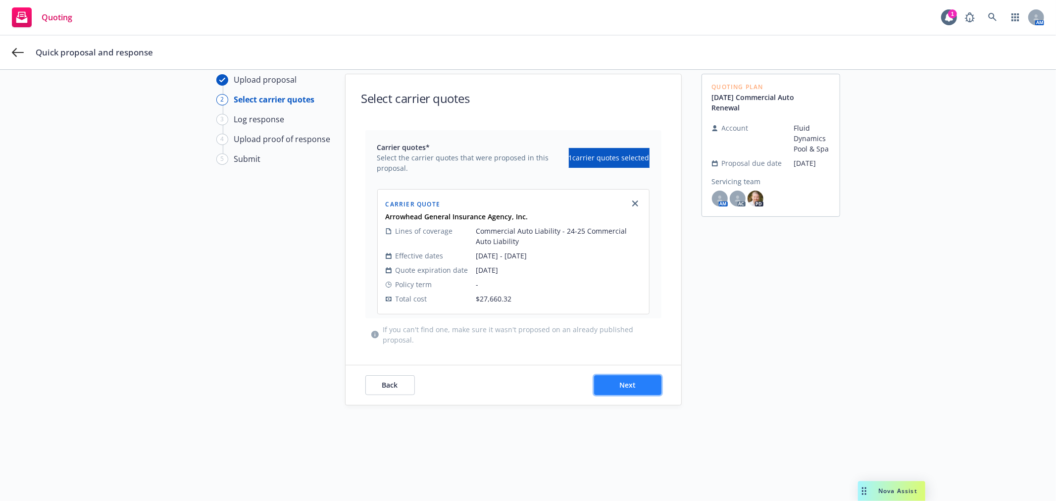
click at [640, 380] on button "Next" at bounding box center [627, 385] width 67 height 20
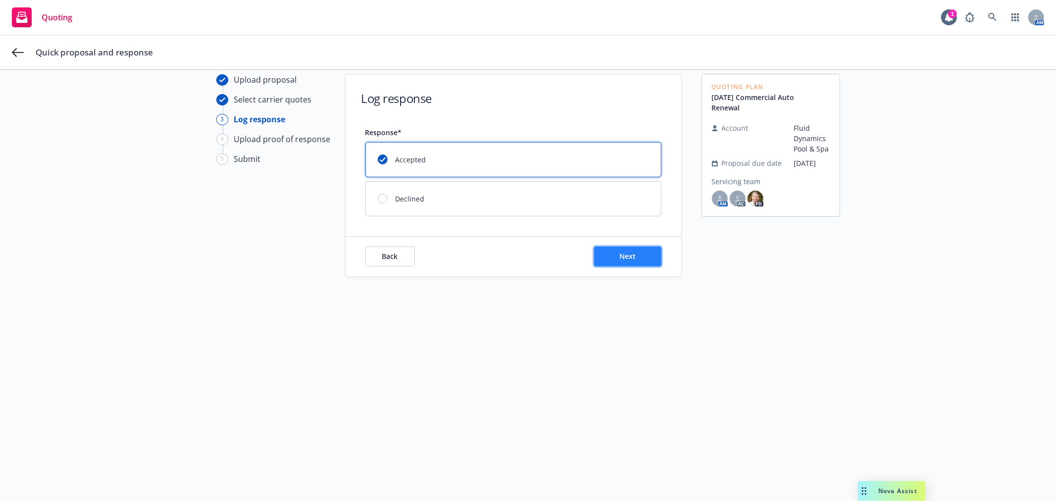
click at [635, 262] on button "Next" at bounding box center [627, 257] width 67 height 20
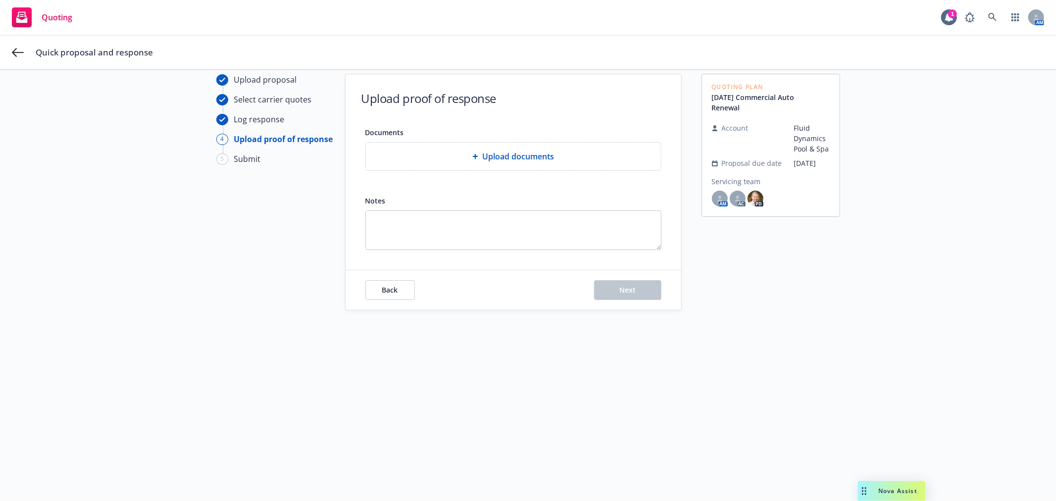
click at [496, 144] on div "Upload documents" at bounding box center [513, 157] width 295 height 28
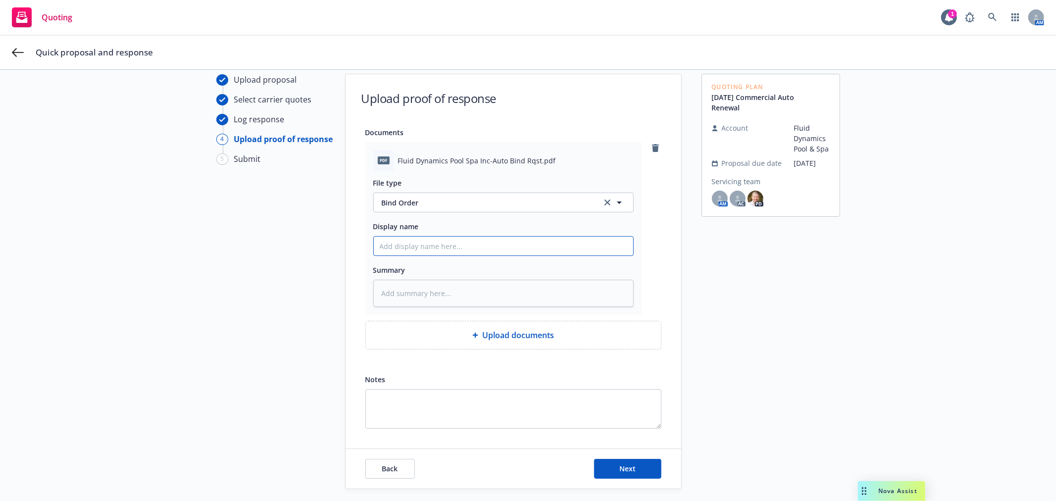
click at [494, 249] on input "Display name" at bounding box center [503, 246] width 259 height 19
type textarea "x"
type input "F"
type textarea "x"
type input "Fr"
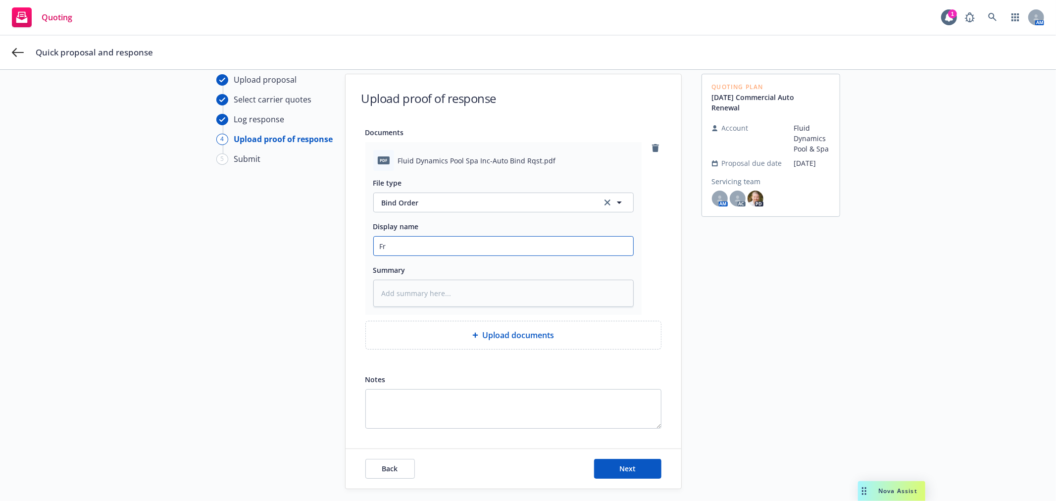
type textarea "x"
type input "Fr"
type textarea "x"
type input "Fr I"
type textarea "x"
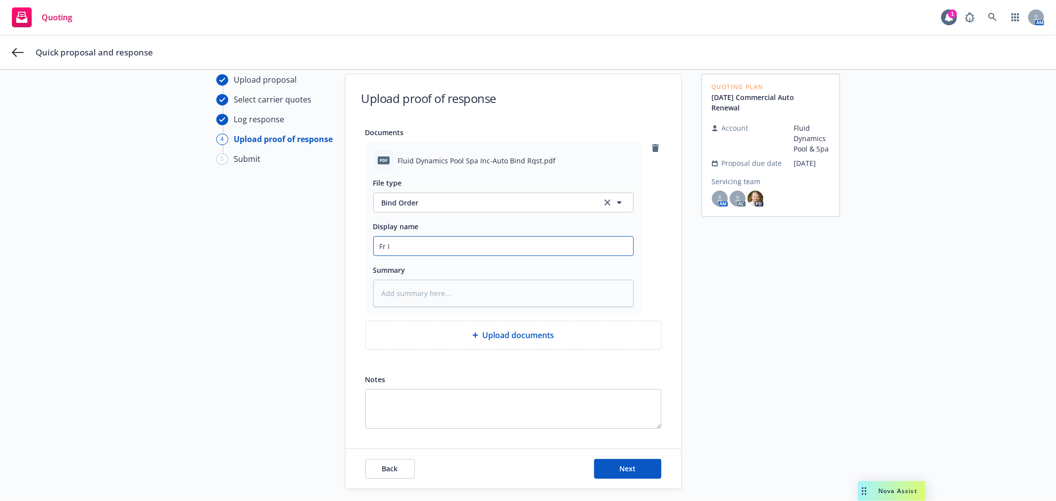
type input "Fr In"
type textarea "x"
type input "Fr Ins"
type textarea "x"
type input "Fr Ins"
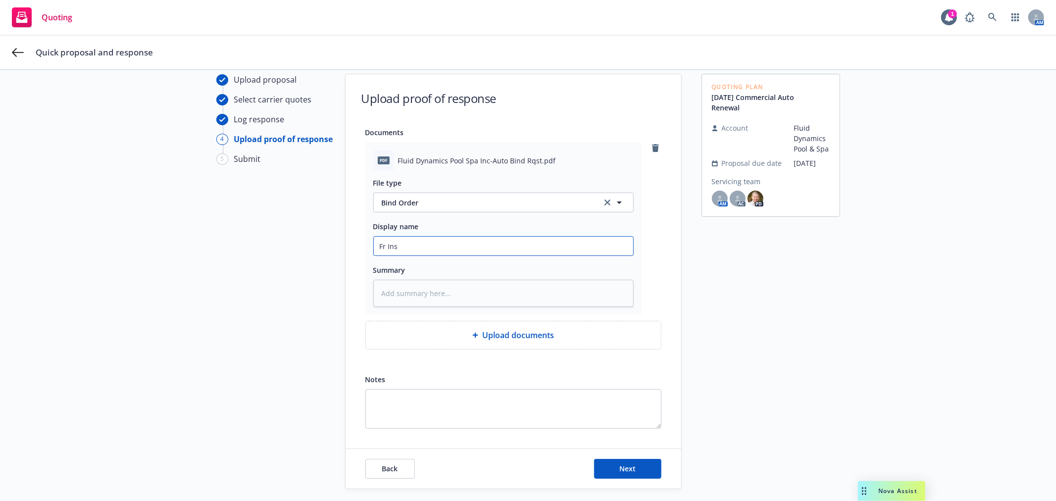
type textarea "x"
type input "Fr Ins"
type textarea "x"
type input "Fr Inss"
type textarea "x"
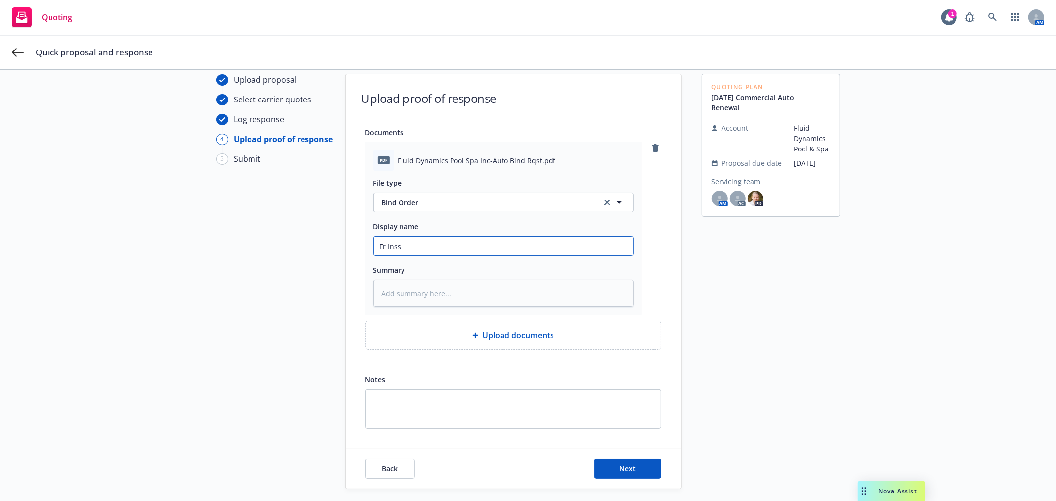
type input "Fr Inssd"
type textarea "x"
type input "Fr Inss"
type textarea "x"
type input "Fr Ins"
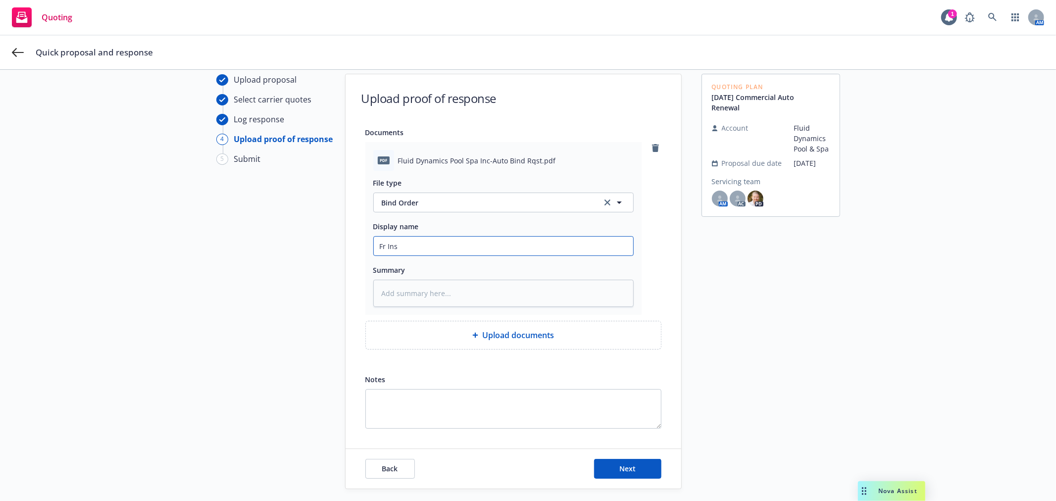
type textarea "x"
type input "Fr Insd"
type textarea "x"
type input "Fr Insd"
type textarea "x"
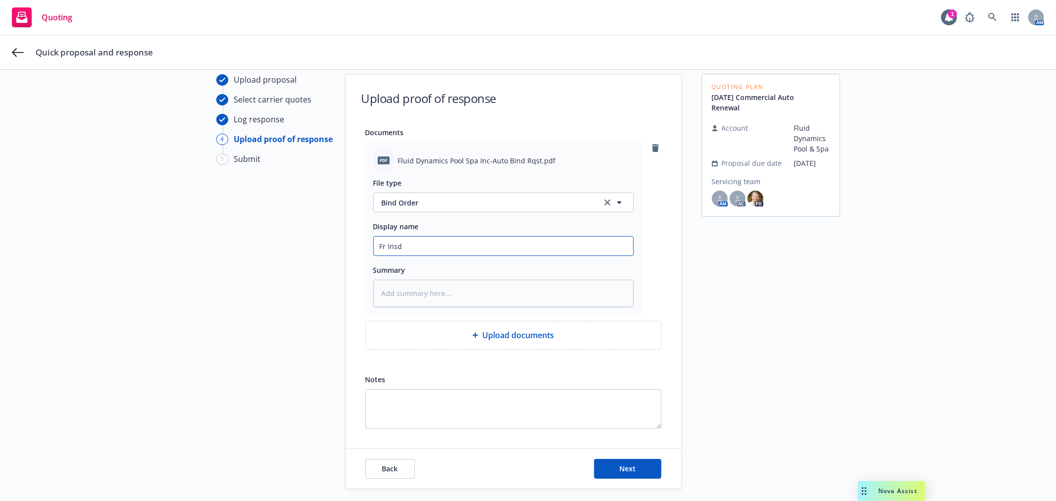
type input "Fr Insd -"
type textarea "x"
type input "Fr Insd -"
type textarea "x"
type input "Fr Insd - s"
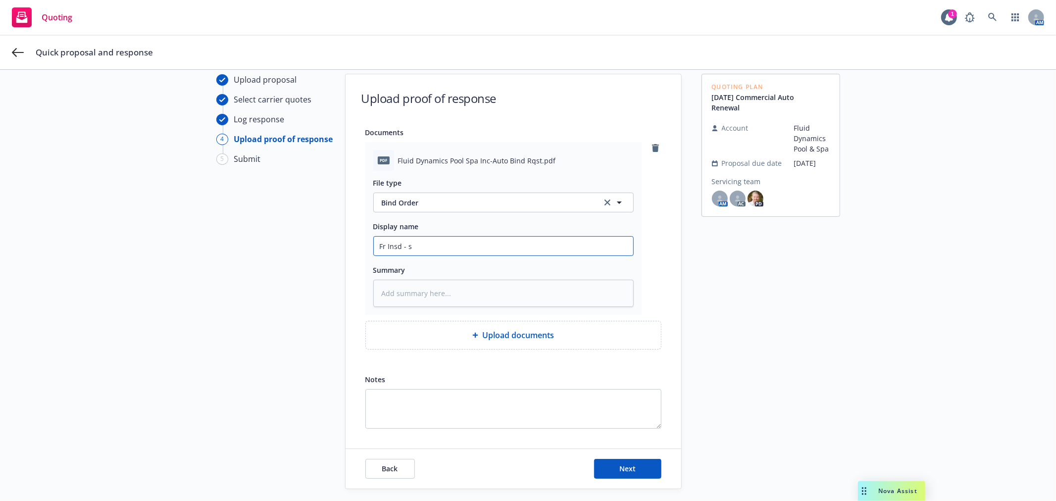
type textarea "x"
type input "Fr Insd - si"
type textarea "x"
type input "Fr Insd - sig"
type textarea "x"
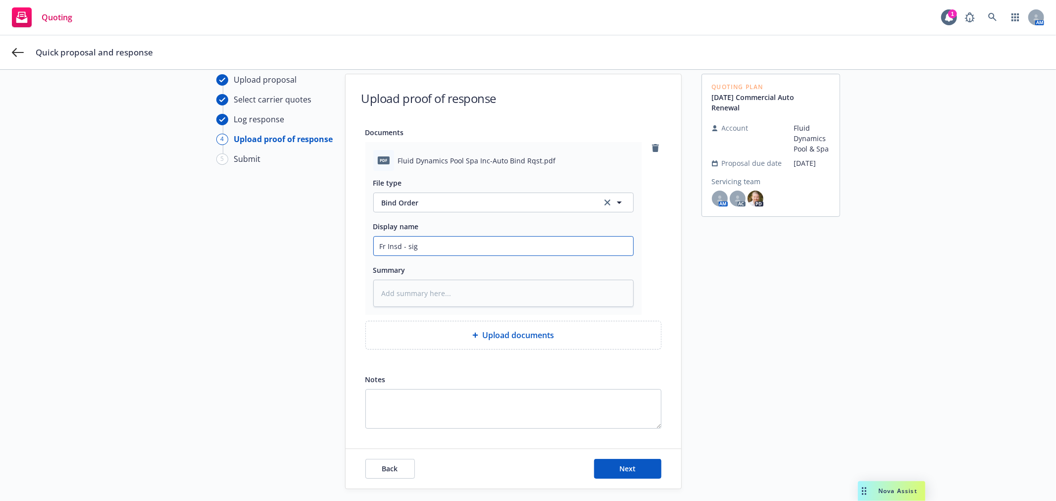
type input "Fr Insd - sign"
type textarea "x"
type input "Fr Insd - signe"
type textarea "x"
type input "Fr Insd - signed"
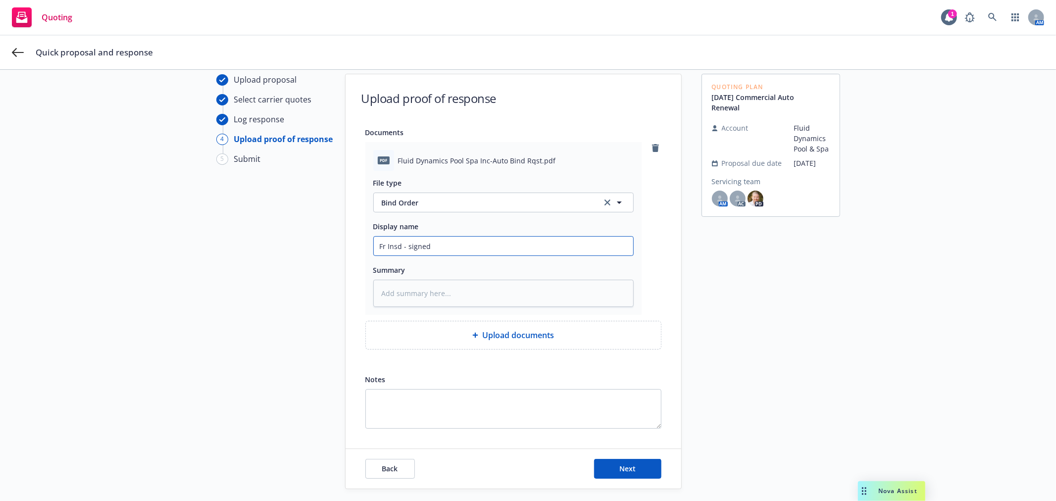
type textarea "x"
type input "Fr Insd - signed"
type textarea "x"
type input "Fr Insd - signed R"
type textarea "x"
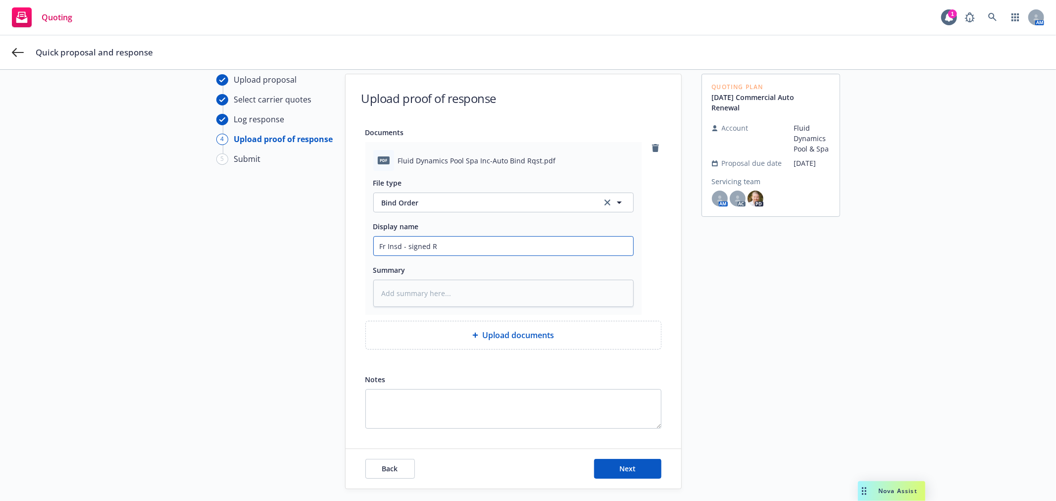
type input "Fr Insd - signed Rn"
type textarea "x"
type input "Fr Insd - signed Rnw"
type textarea "x"
type input "Fr Insd - signed Rnwl"
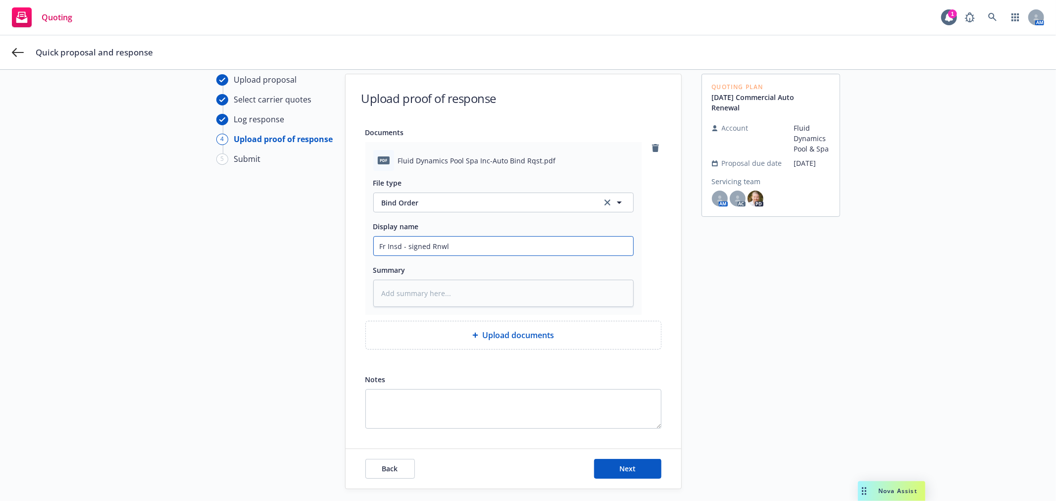
type textarea "x"
type input "Fr Insd - signed Rnwl"
type textarea "x"
type input "Fr Insd - signed Rnwl D"
type textarea "x"
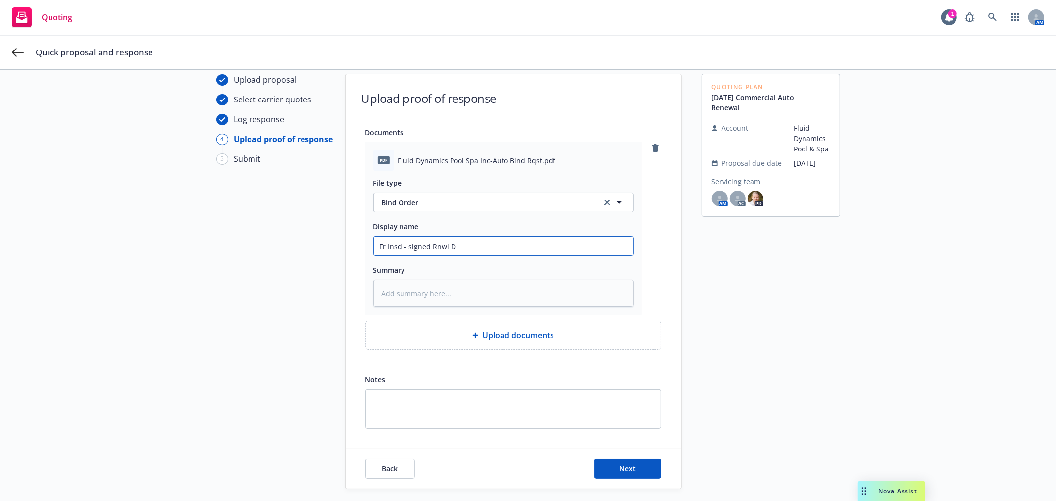
type input "Fr Insd - signed Rnwl Do"
type textarea "x"
type input "Fr Insd - signed Rnwl Doc"
type textarea "x"
type input "Fr Insd - signed Rnwl Docs"
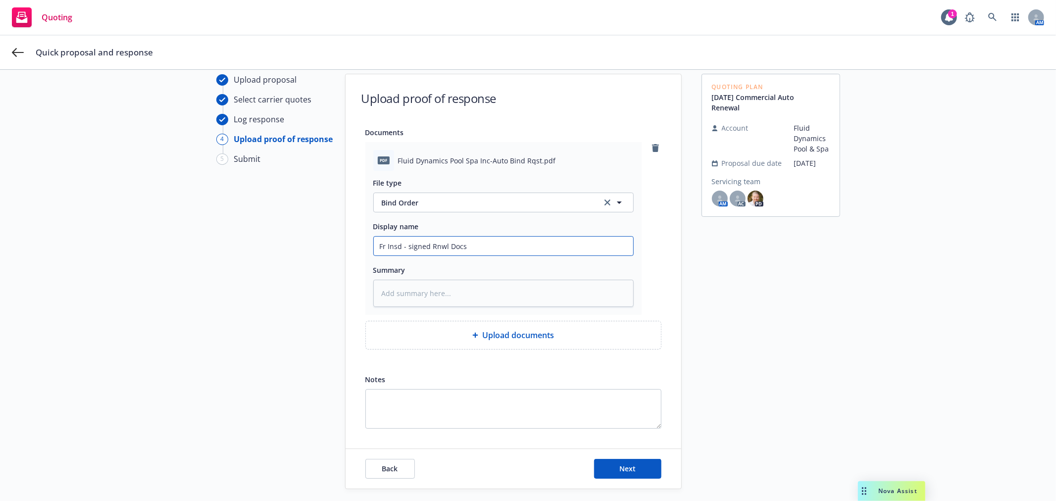
type textarea "x"
type input "Fr Insd - signed Rnwl Docs"
type textarea "x"
type input "Fr Insd - signed Rnwl Docs /"
type textarea "x"
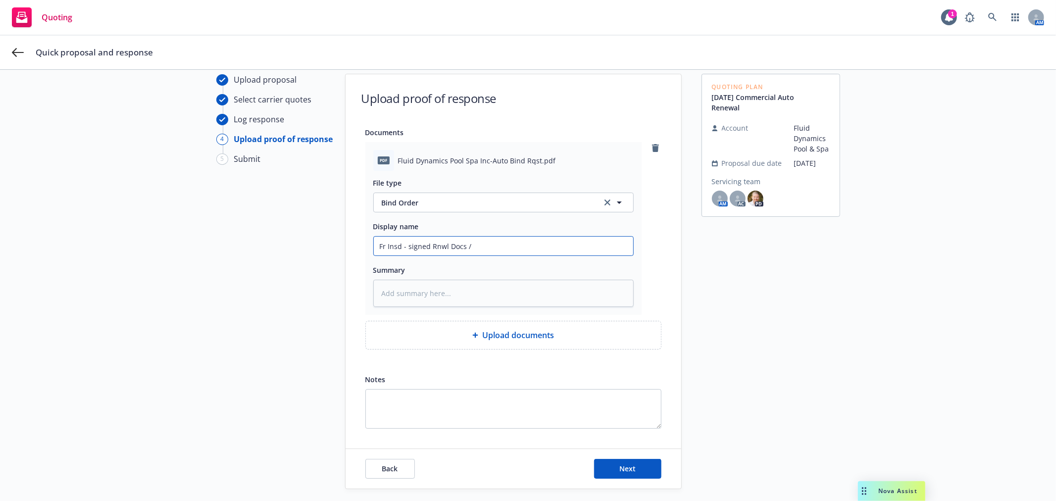
type input "Fr Insd - signed Rnwl Docs /"
type textarea "x"
type input "Fr Insd - signed Rnwl Docs / B"
type textarea "x"
type input "Fr Insd - signed Rnwl Docs / Bi"
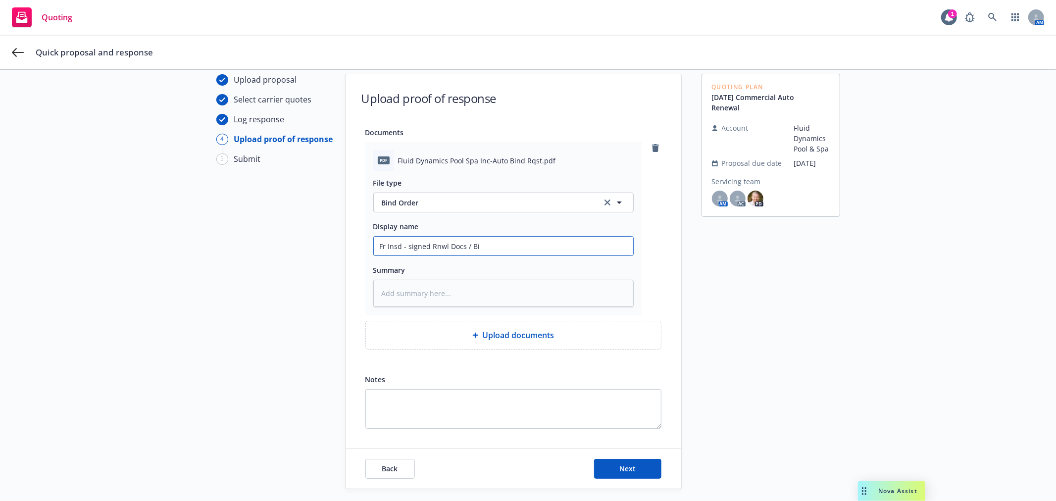
type textarea "x"
type input "Fr Insd - signed Rnwl Docs / Bin"
type textarea "x"
type input "Fr Insd - signed Rnwl Docs / Bind"
type textarea "x"
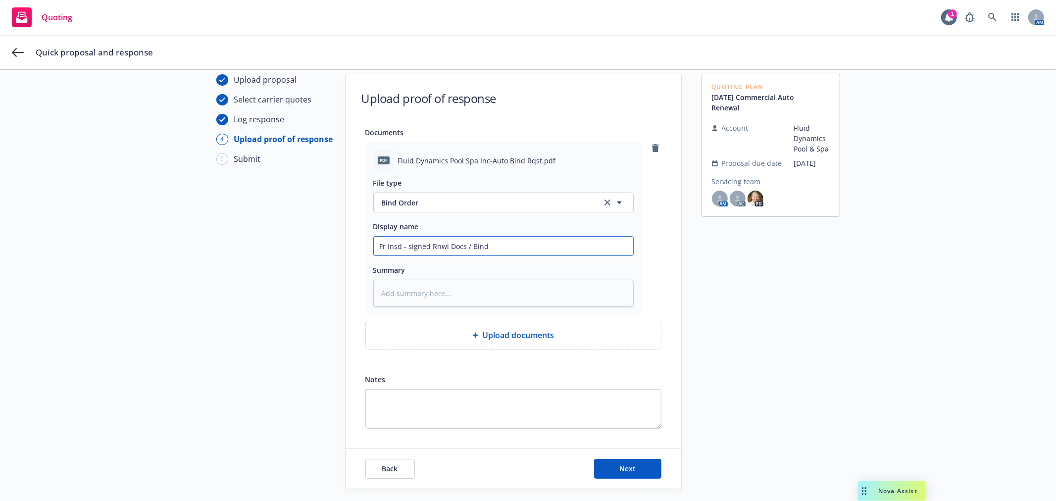
type input "Fr Insd - signed Rnwl Docs / Bind"
type textarea "x"
type input "Fr Insd - signed Rnwl Docs / Bind O"
type textarea "x"
type input "Fr Insd - signed Rnwl Docs / Bind Or"
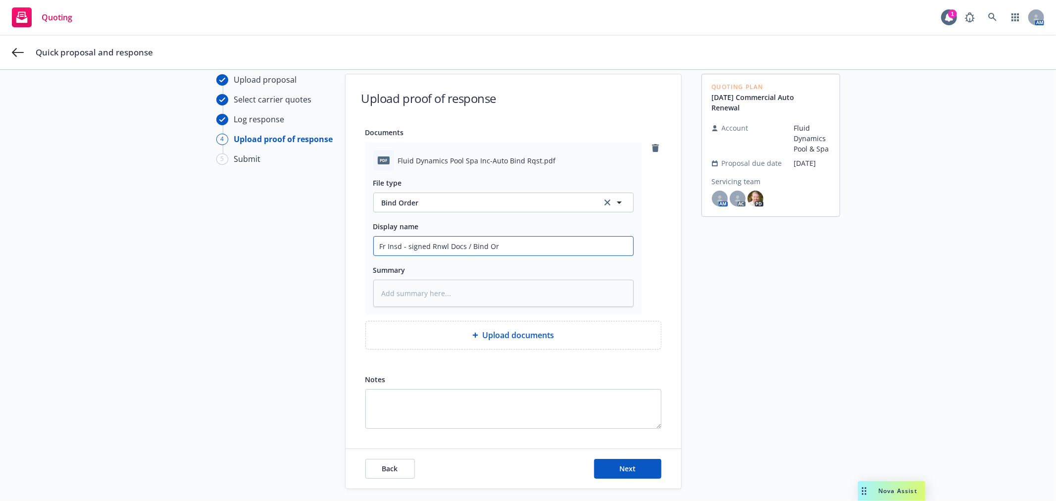
type textarea "x"
type input "Fr Insd - signed Rnwl Docs / Bind O"
type textarea "x"
type input "Fr Insd - signed Rnwl Docs / Bind"
type textarea "x"
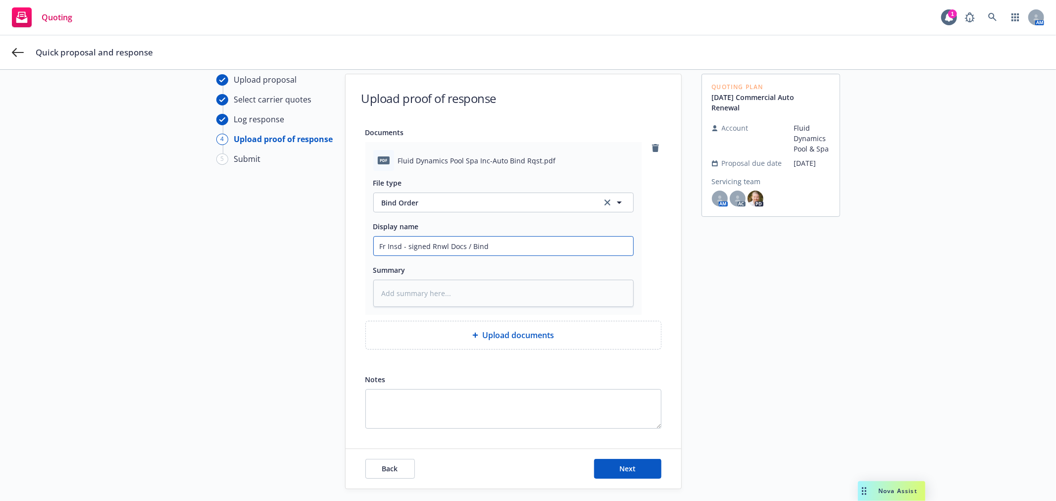
type input "Fr Insd - signed Rnwl Docs / Bind R"
type textarea "x"
type input "Fr Insd - signed Rnwl Docs / Bind Rq"
type textarea "x"
type input "Fr Insd - signed Rnwl Docs / Bind Rqs"
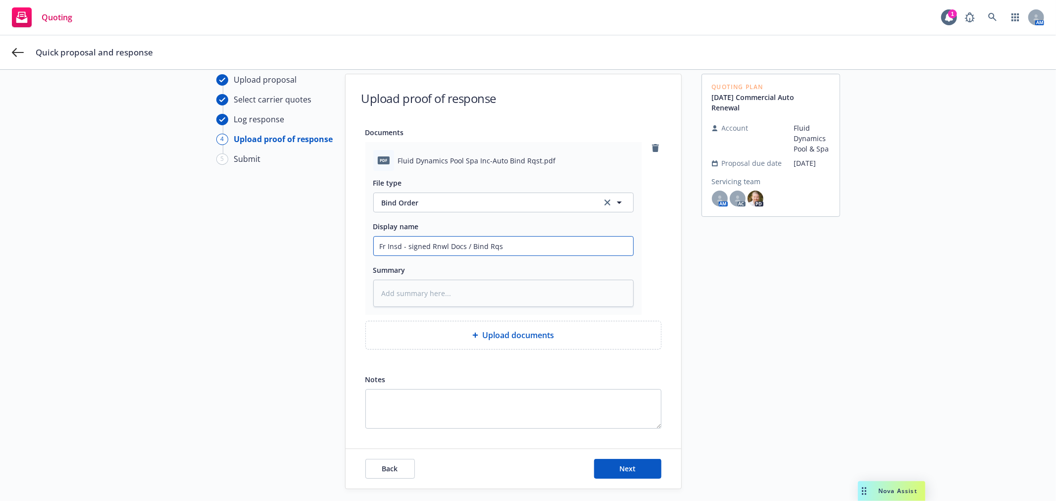
type textarea "x"
type input "Fr Insd - signed Rnwl Docs / Bind Rqst"
click at [624, 463] on button "Next" at bounding box center [627, 469] width 67 height 20
type textarea "x"
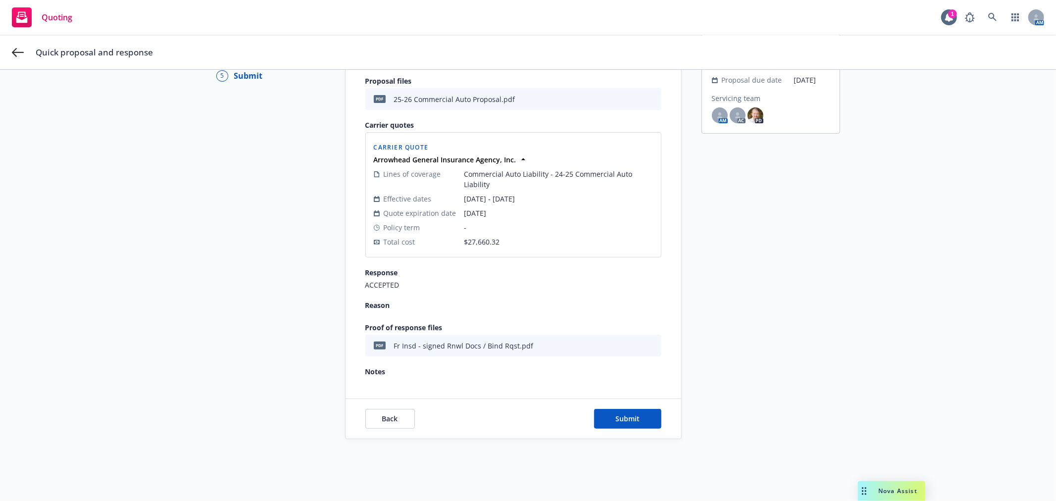
scroll to position [120, 0]
click at [637, 416] on button "Submit" at bounding box center [627, 418] width 67 height 20
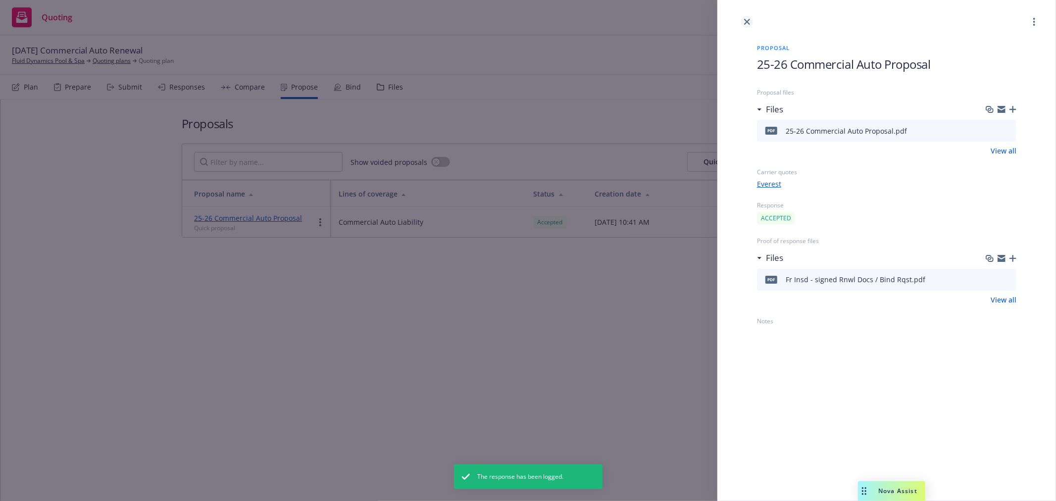
click at [746, 19] on icon "close" at bounding box center [747, 22] width 6 height 6
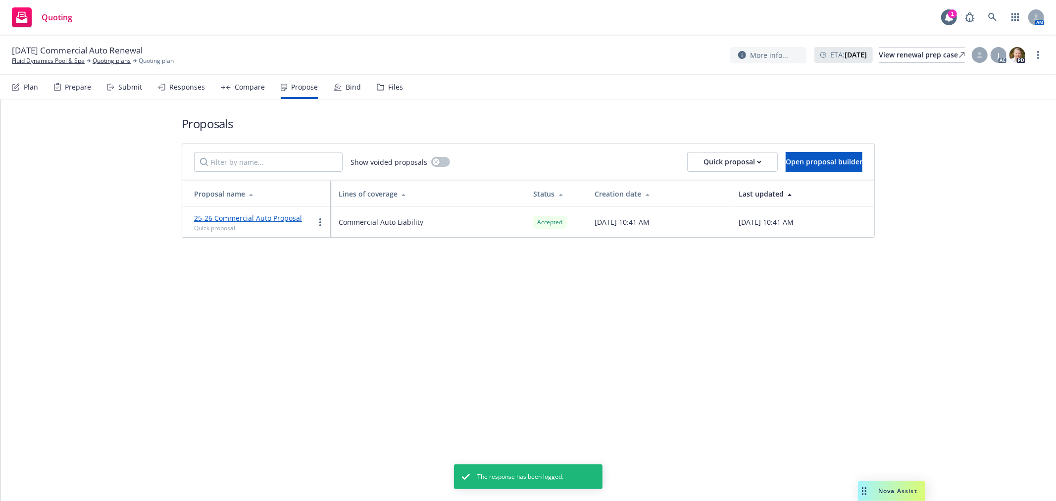
click at [351, 84] on div "Bind" at bounding box center [353, 87] width 15 height 8
